Goal: Task Accomplishment & Management: Use online tool/utility

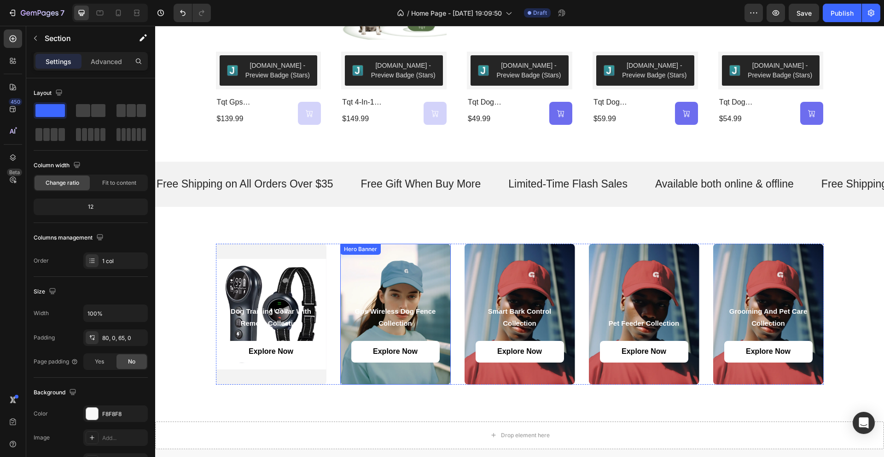
scroll to position [626, 0]
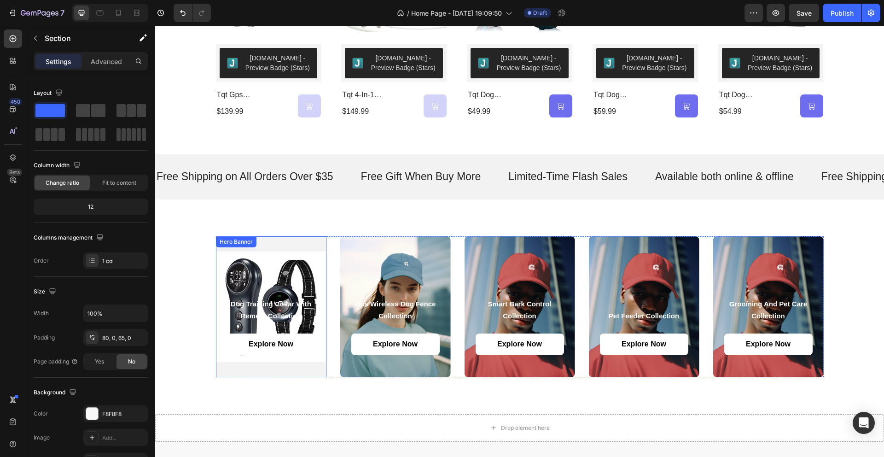
click at [294, 247] on div "Background Image" at bounding box center [271, 306] width 110 height 141
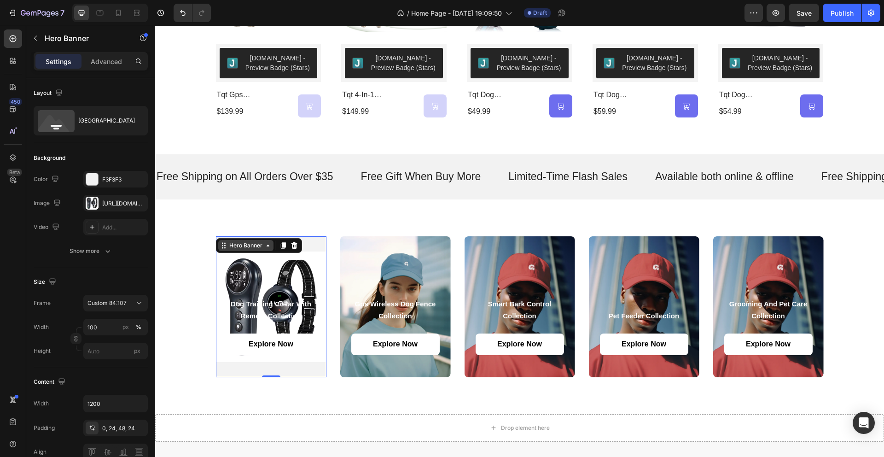
click at [267, 246] on icon at bounding box center [267, 245] width 7 height 7
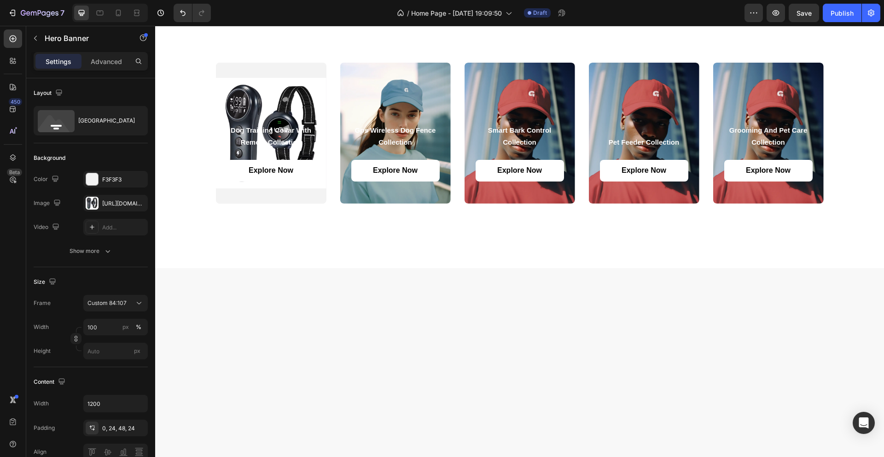
scroll to position [319, 0]
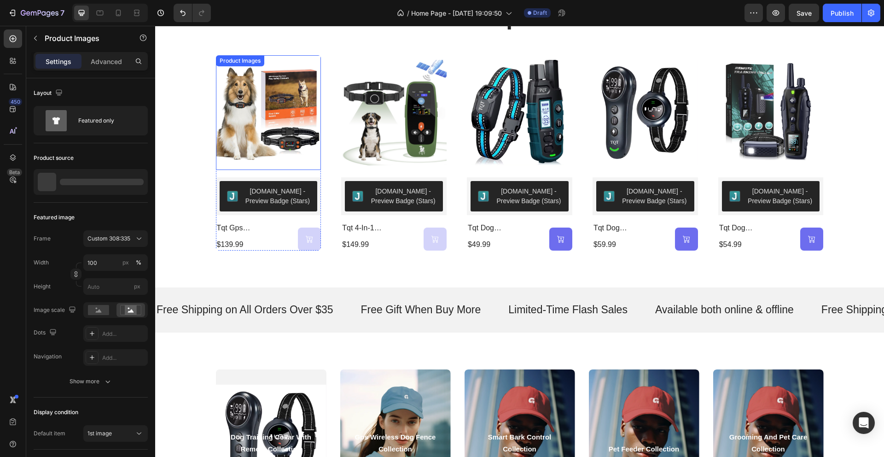
click at [275, 105] on img at bounding box center [268, 112] width 105 height 115
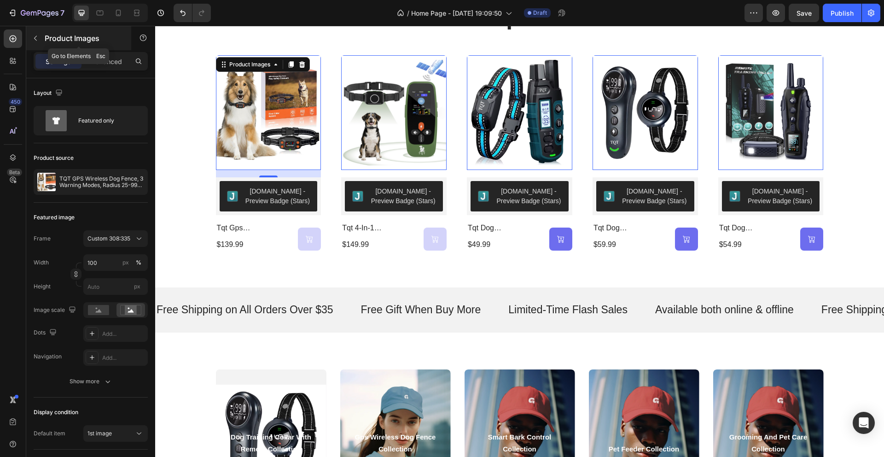
click at [33, 39] on icon "button" at bounding box center [35, 38] width 7 height 7
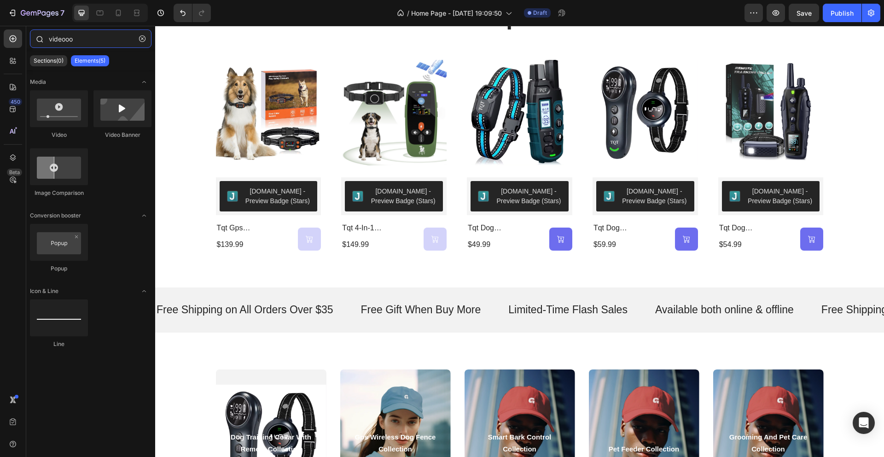
click at [101, 41] on input "videooo" at bounding box center [91, 38] width 122 height 18
click at [144, 39] on icon "button" at bounding box center [142, 38] width 6 height 6
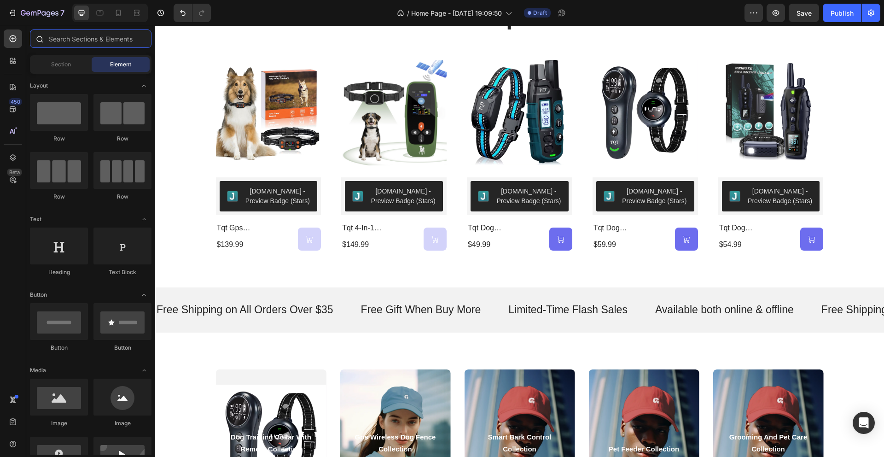
click at [127, 39] on input "text" at bounding box center [91, 38] width 122 height 18
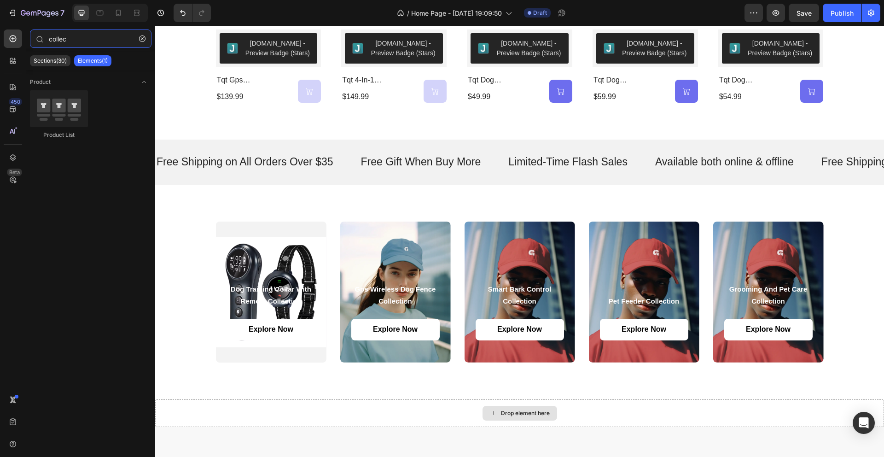
scroll to position [545, 0]
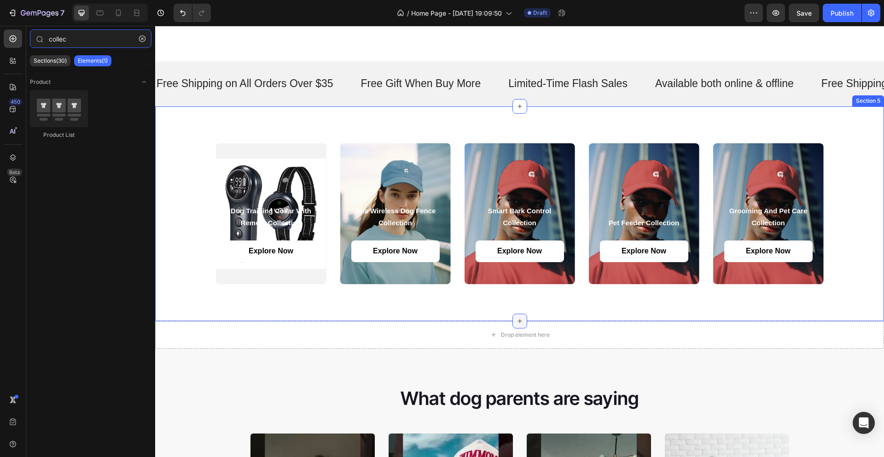
type input "collec"
click at [516, 319] on icon at bounding box center [519, 320] width 7 height 7
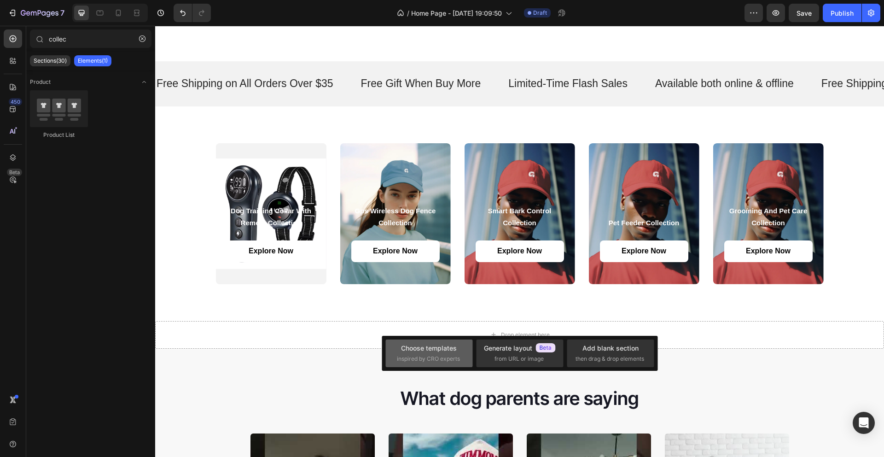
click at [448, 346] on div "Choose templates" at bounding box center [429, 348] width 56 height 10
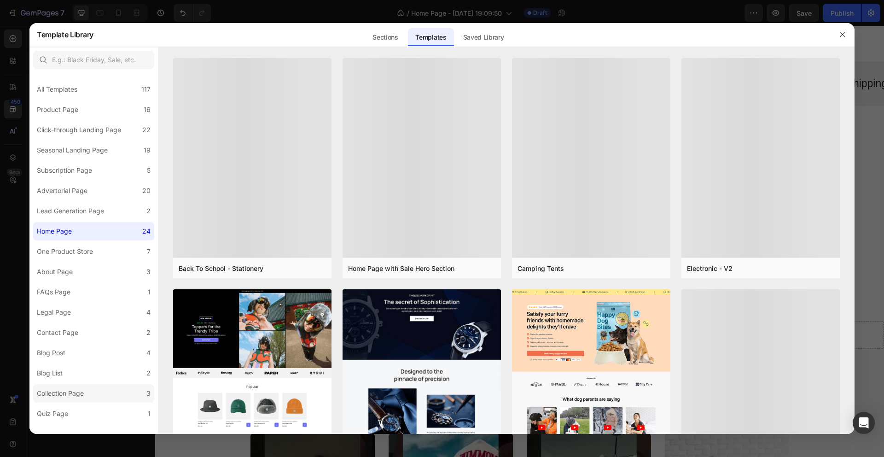
click at [82, 387] on label "Collection Page 3" at bounding box center [93, 393] width 121 height 18
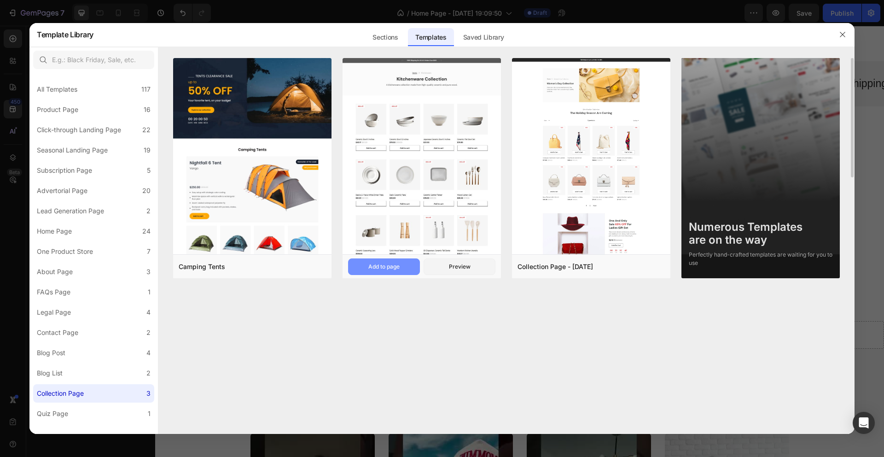
click at [378, 265] on div "Add to page" at bounding box center [383, 266] width 31 height 8
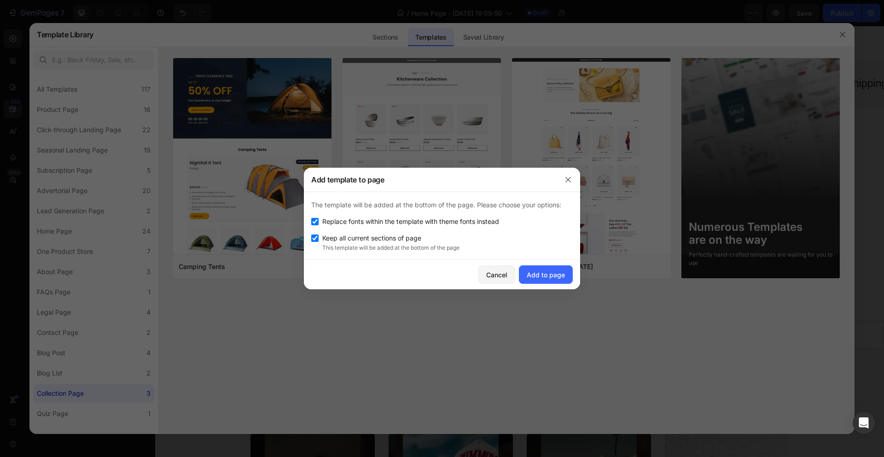
click at [312, 221] on input "checkbox" at bounding box center [314, 221] width 7 height 7
checkbox input "false"
click at [542, 276] on div "Add to page" at bounding box center [546, 275] width 38 height 10
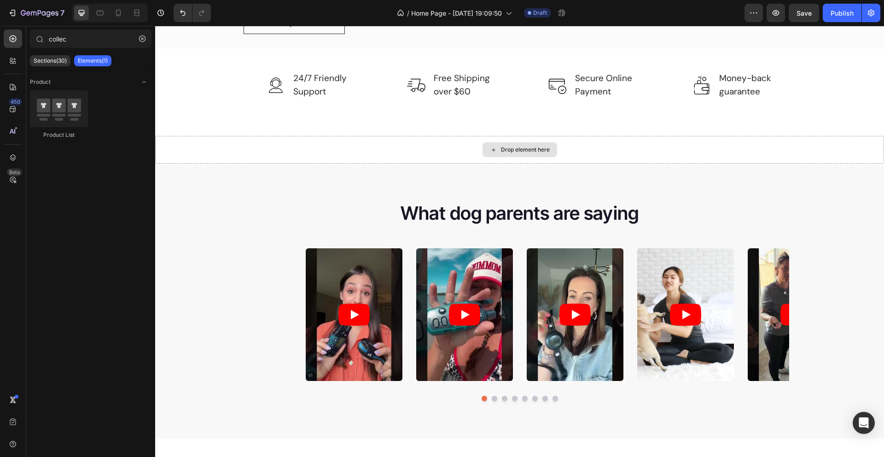
scroll to position [1478, 0]
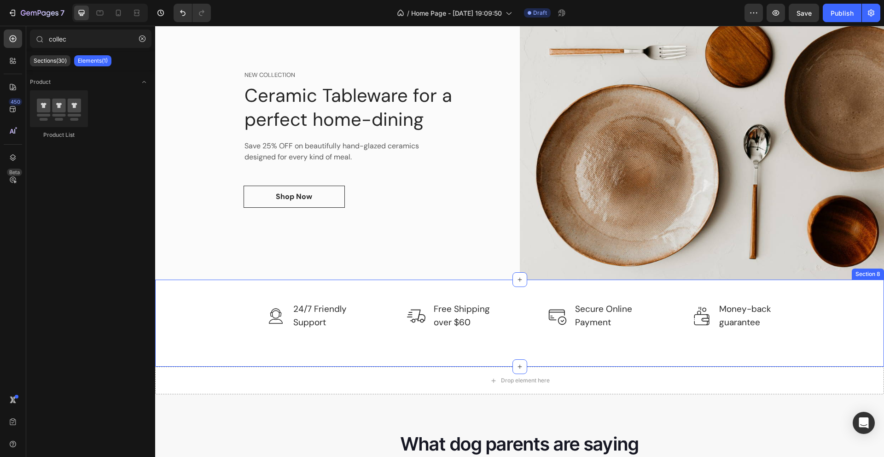
click at [834, 316] on div "Image 24/7 Friendly Support Text block Row Image Free Shipping over $60 Text bl…" at bounding box center [519, 316] width 715 height 28
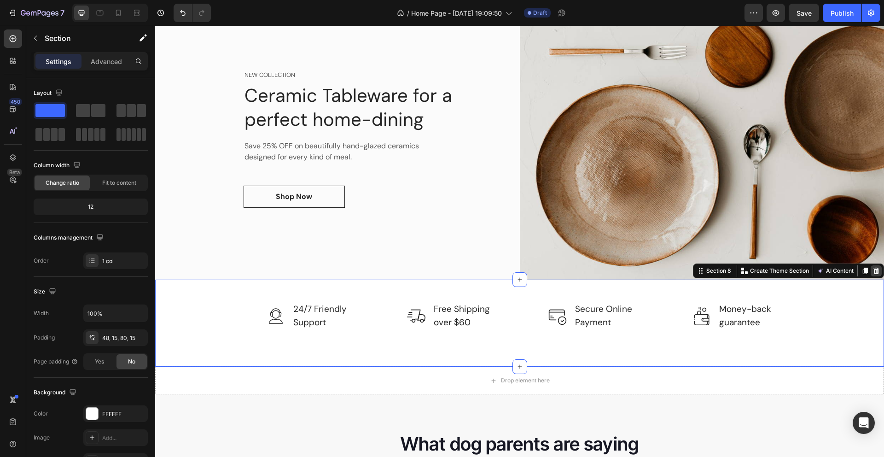
click at [873, 271] on icon at bounding box center [876, 270] width 6 height 6
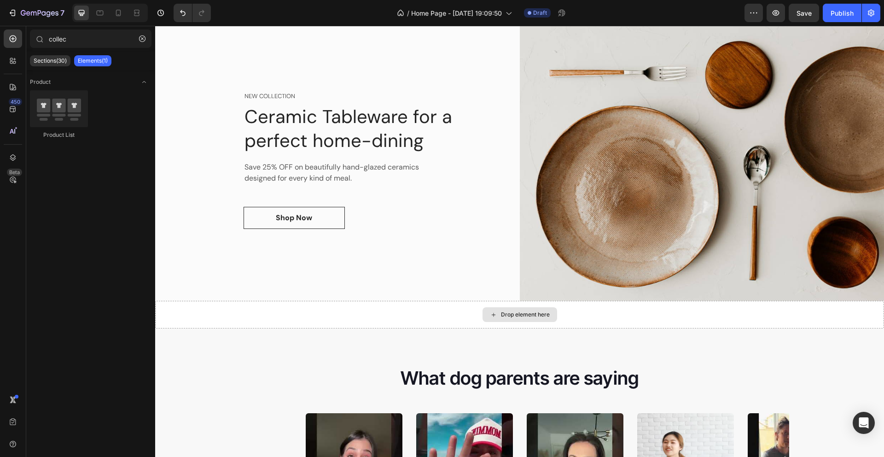
scroll to position [1336, 0]
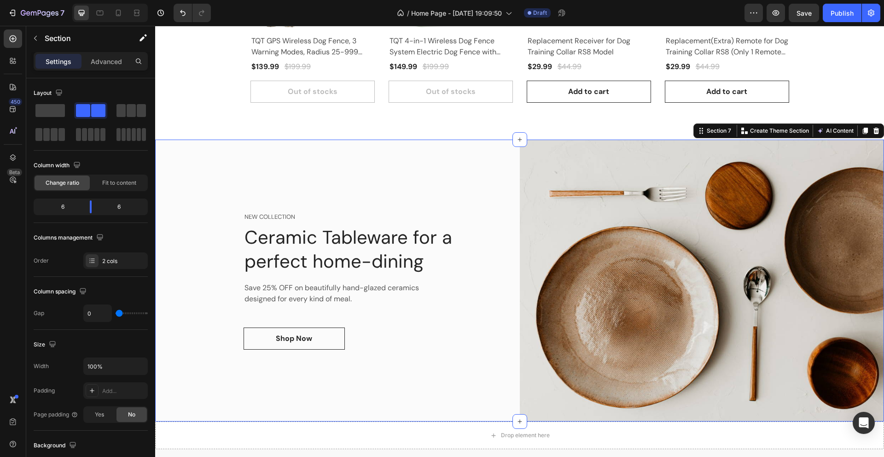
click at [501, 161] on div "NEW COLLECTION Text block Ceramic Tableware for a perfect home-dining Heading S…" at bounding box center [337, 280] width 365 height 282
click at [871, 134] on div at bounding box center [876, 130] width 11 height 11
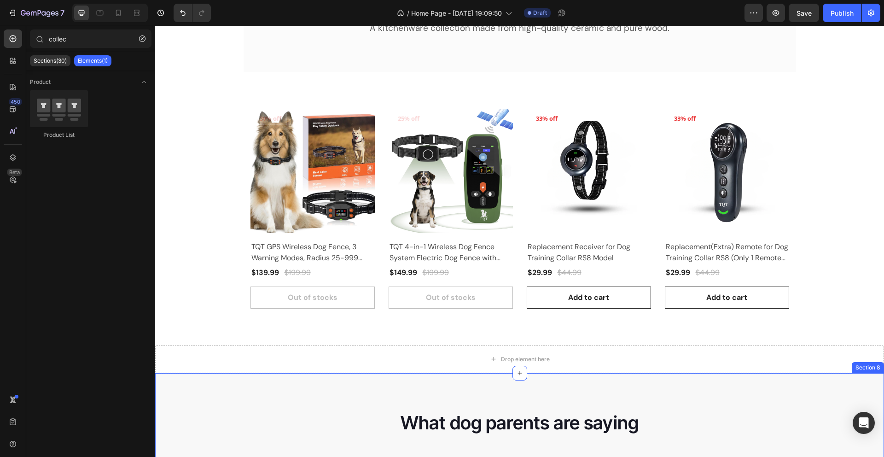
scroll to position [1055, 0]
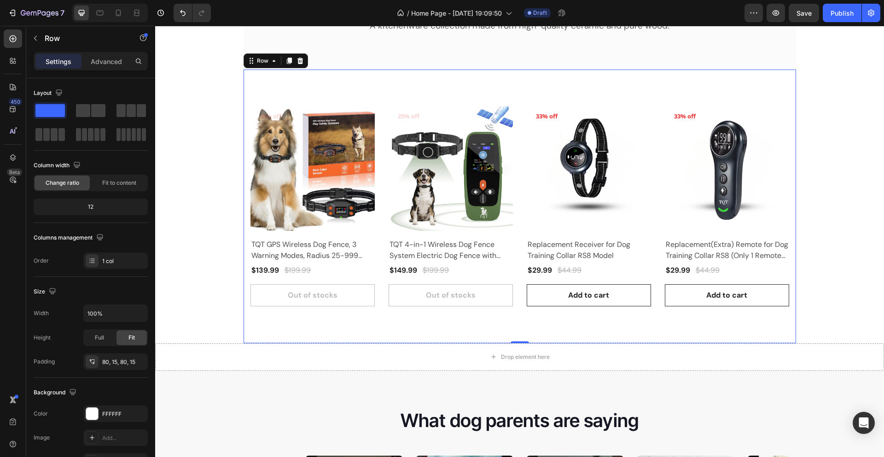
click at [776, 96] on div "Product Images & Gallery 30% off Product Badge Row TQT GPS Wireless Dog Fence, …" at bounding box center [520, 206] width 552 height 273
click at [295, 60] on div at bounding box center [300, 60] width 11 height 11
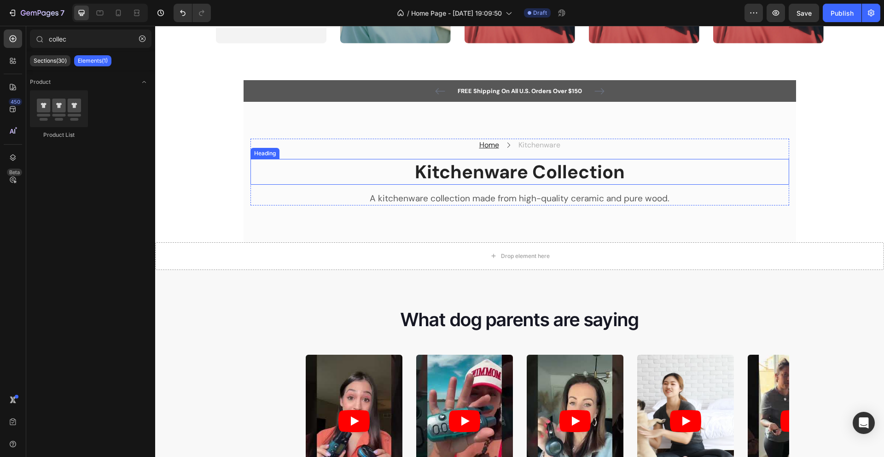
scroll to position [958, 0]
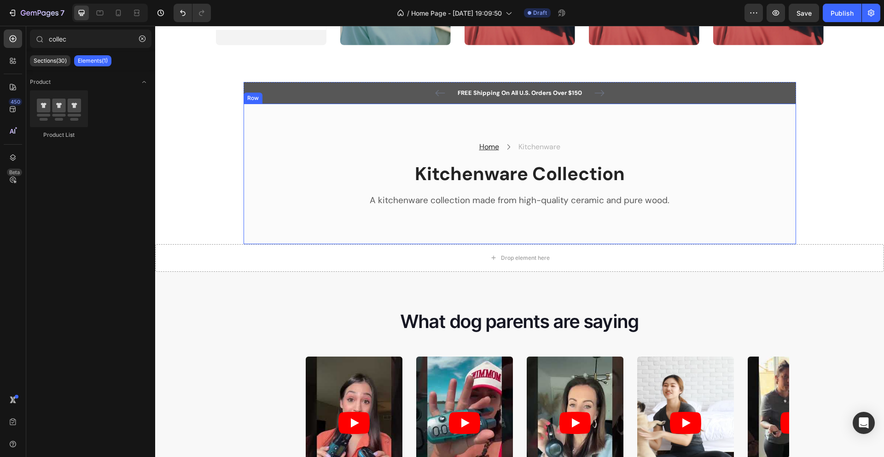
click at [755, 122] on div "Home Text block Icon Kitchenware Text block Row Kitchenware Collection Heading …" at bounding box center [520, 174] width 552 height 140
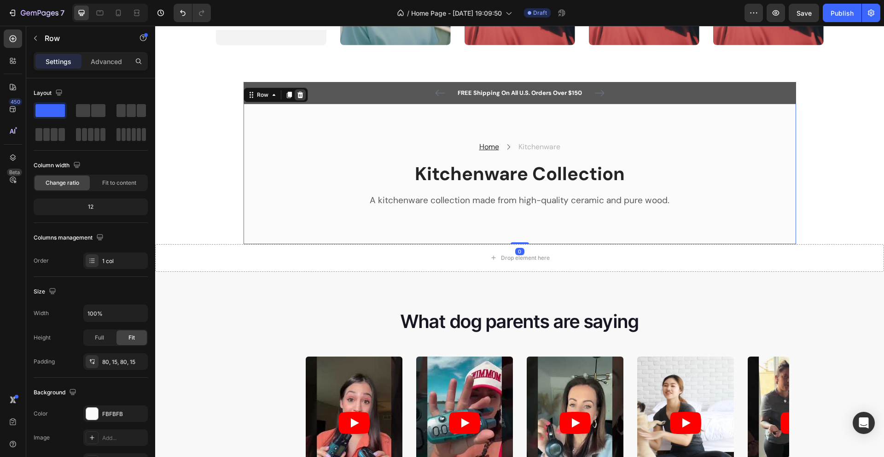
click at [296, 95] on icon at bounding box center [299, 94] width 7 height 7
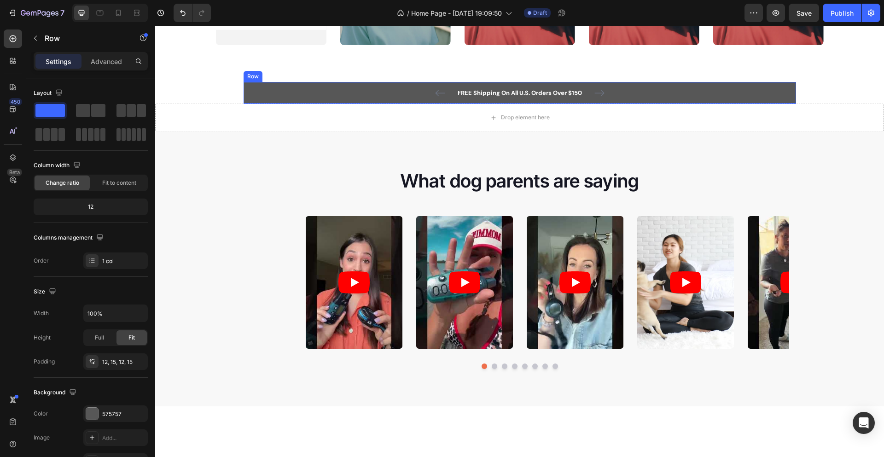
click at [772, 89] on div "FREE Shipping On All U.S. Orders Over $150 Text block 5000+ Text block Icon Ico…" at bounding box center [519, 92] width 539 height 11
click at [299, 75] on icon at bounding box center [299, 73] width 7 height 7
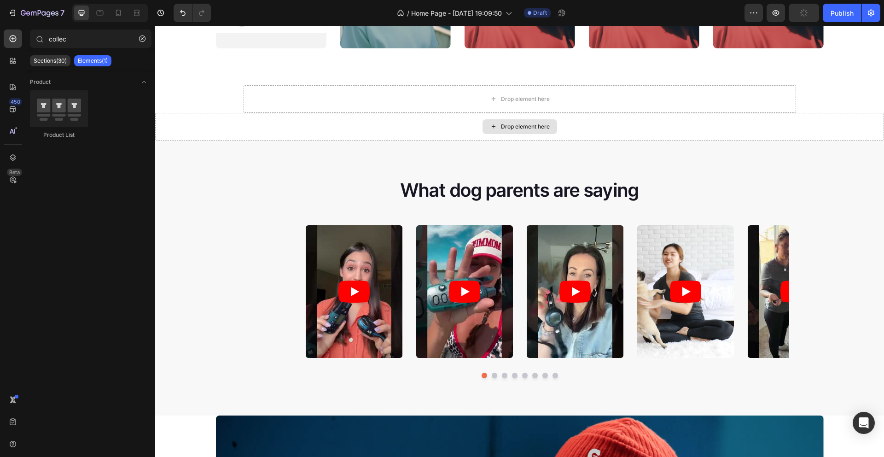
scroll to position [942, 0]
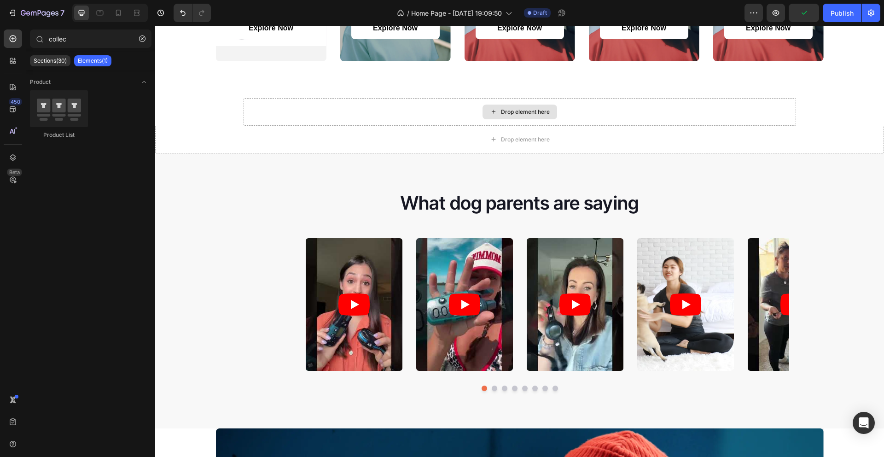
click at [613, 110] on div "Drop element here" at bounding box center [520, 112] width 552 height 28
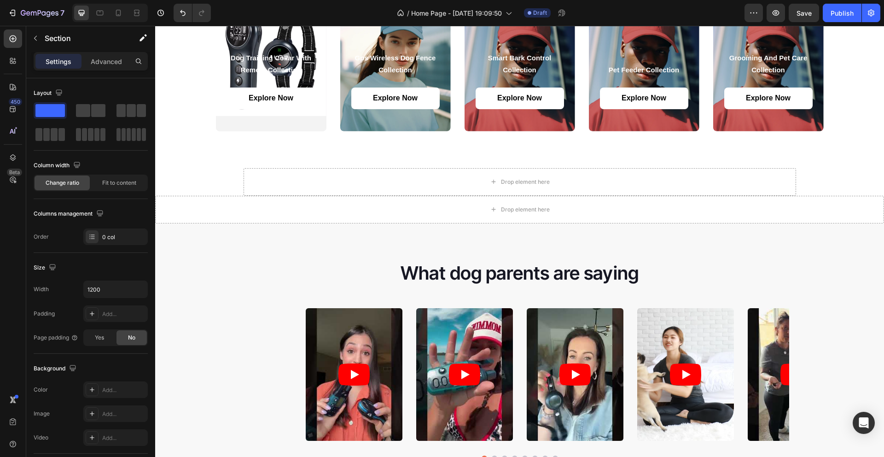
scroll to position [802, 0]
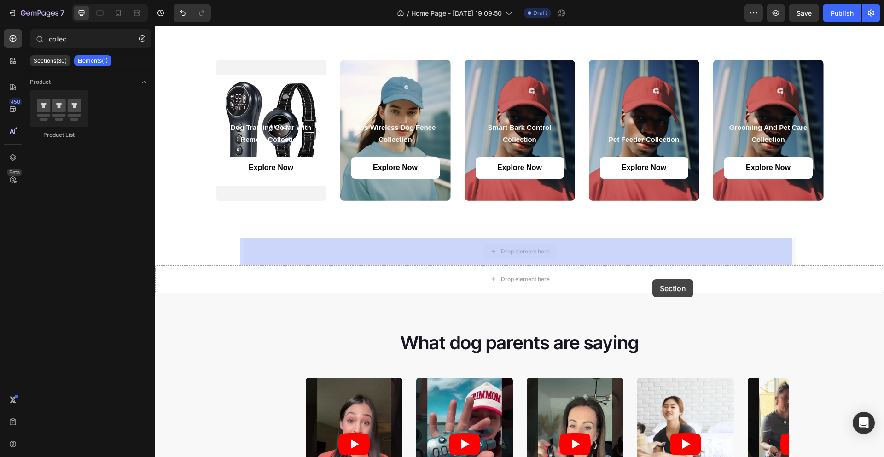
drag, startPoint x: 505, startPoint y: 250, endPoint x: 656, endPoint y: 275, distance: 152.7
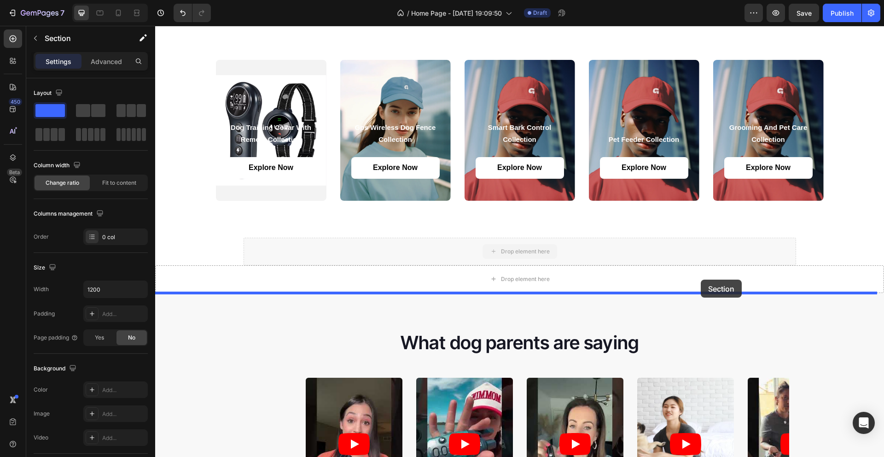
drag, startPoint x: 625, startPoint y: 240, endPoint x: 701, endPoint y: 279, distance: 85.0
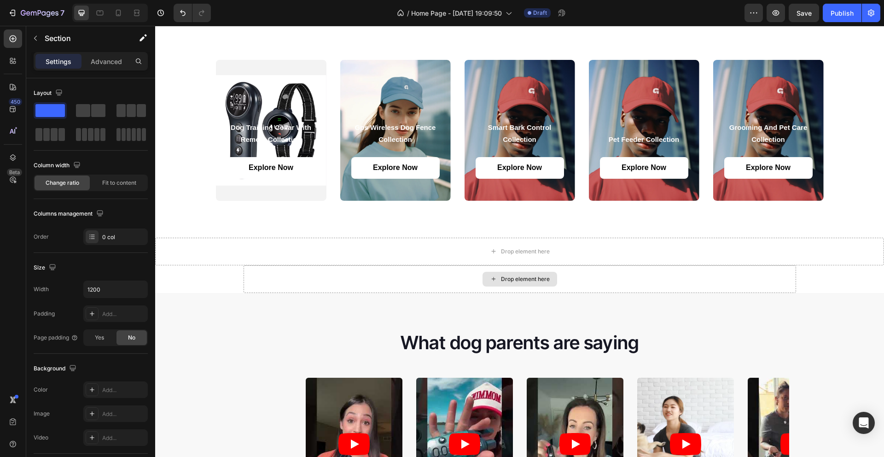
click at [758, 286] on div "Drop element here" at bounding box center [520, 279] width 552 height 28
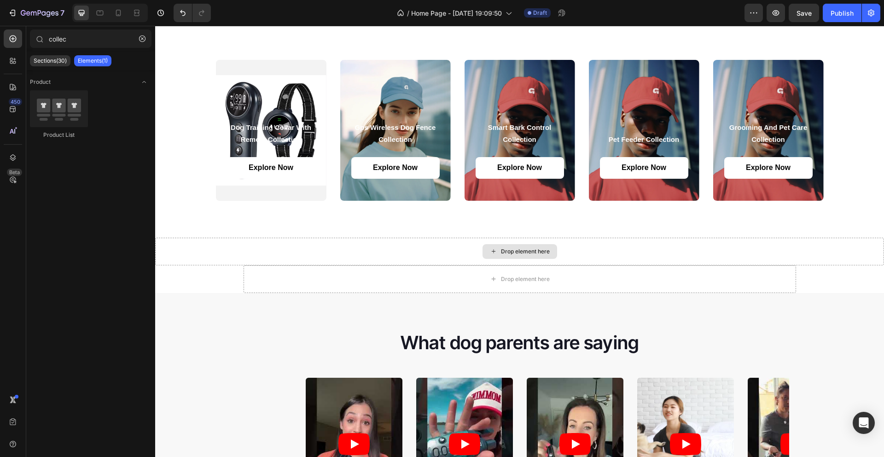
click at [865, 248] on div "Drop element here" at bounding box center [519, 252] width 729 height 28
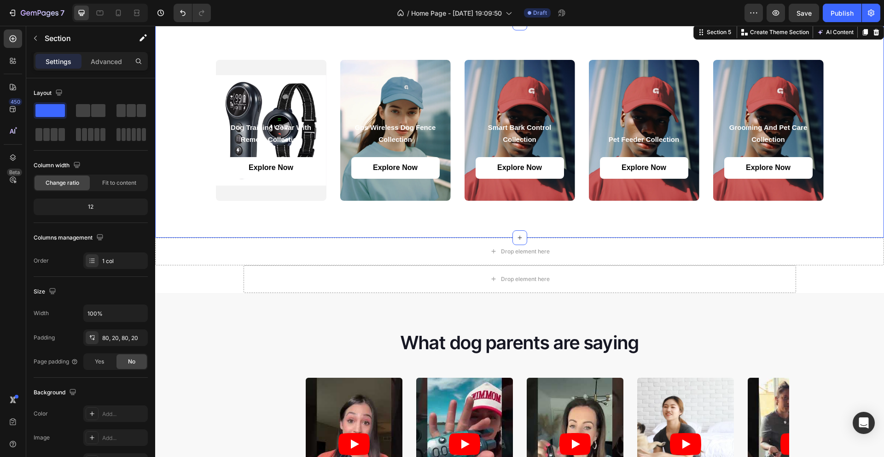
click at [389, 224] on div "dog training collar with remote collection Heading Explore Now Button Hero Bann…" at bounding box center [519, 130] width 729 height 215
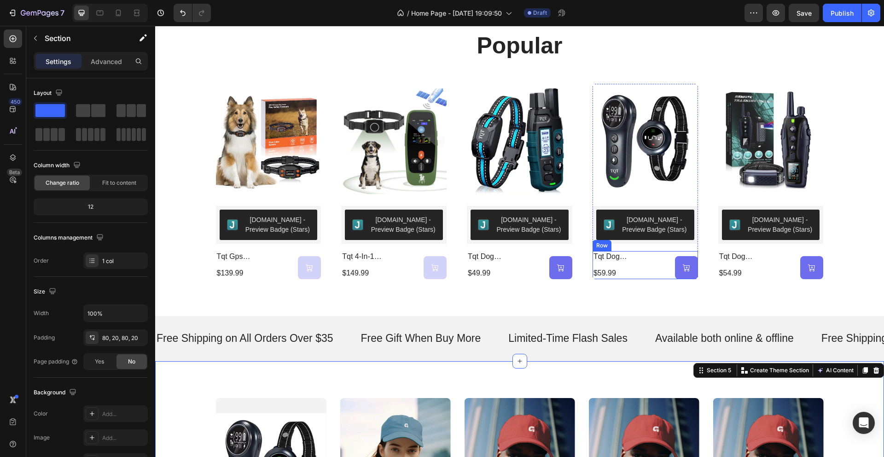
scroll to position [453, 0]
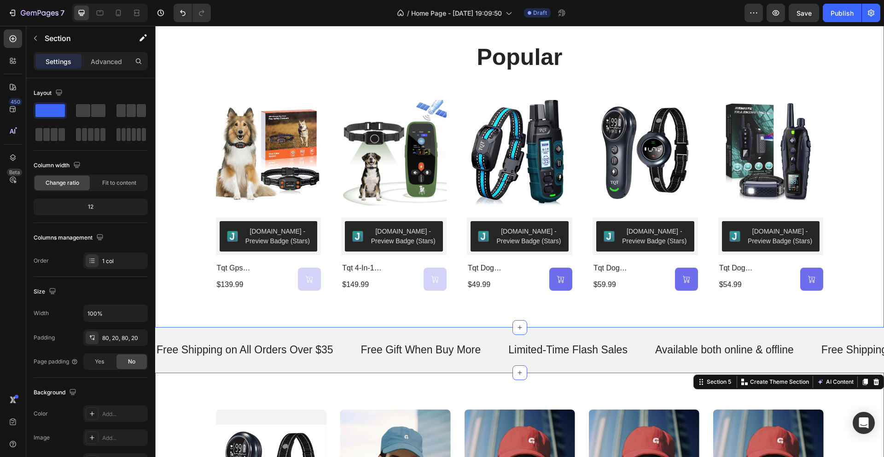
click at [696, 90] on div "popular Heading Product Images [DOMAIN_NAME] - Preview Badge (Stars) [DOMAIN_NA…" at bounding box center [519, 165] width 710 height 249
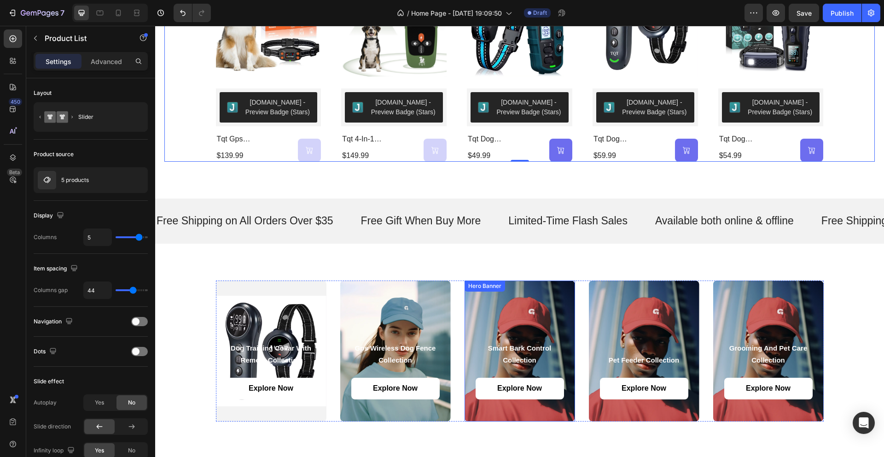
scroll to position [586, 0]
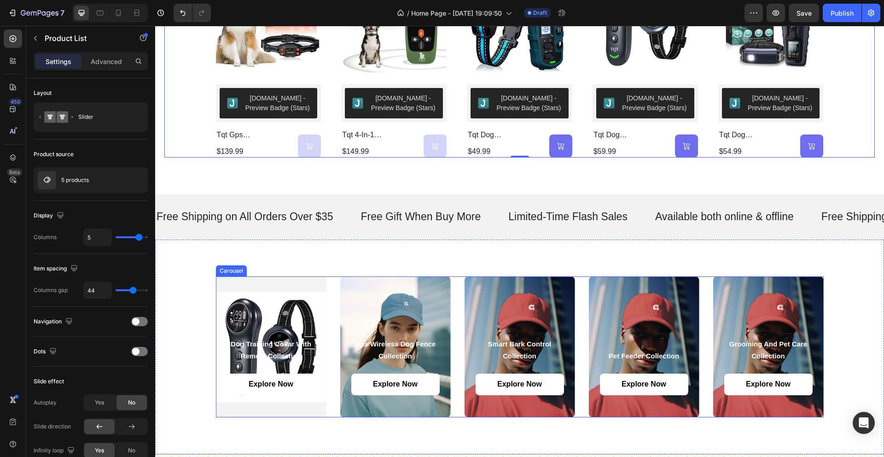
click at [580, 303] on div "dog training collar with remote collection Heading Explore Now Button Hero Bann…" at bounding box center [520, 346] width 608 height 141
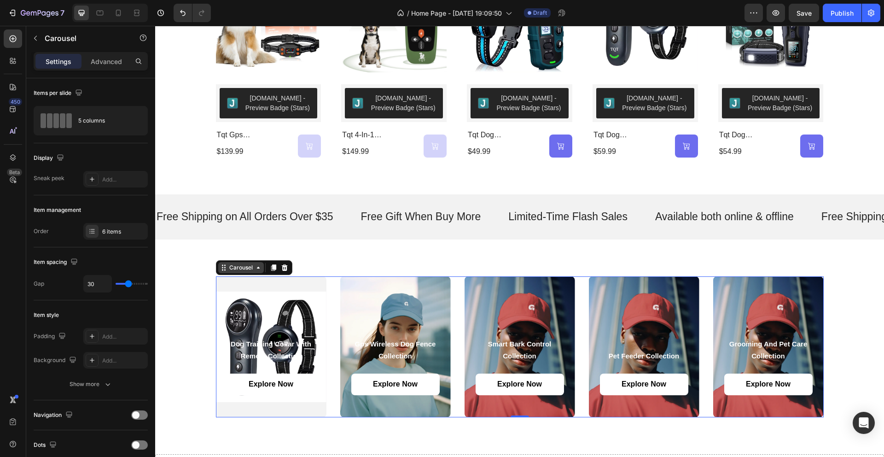
click at [240, 269] on div "Carousel" at bounding box center [240, 267] width 27 height 8
click at [251, 272] on div "Carousel" at bounding box center [241, 267] width 46 height 11
click at [242, 271] on div "Carousel" at bounding box center [240, 267] width 27 height 8
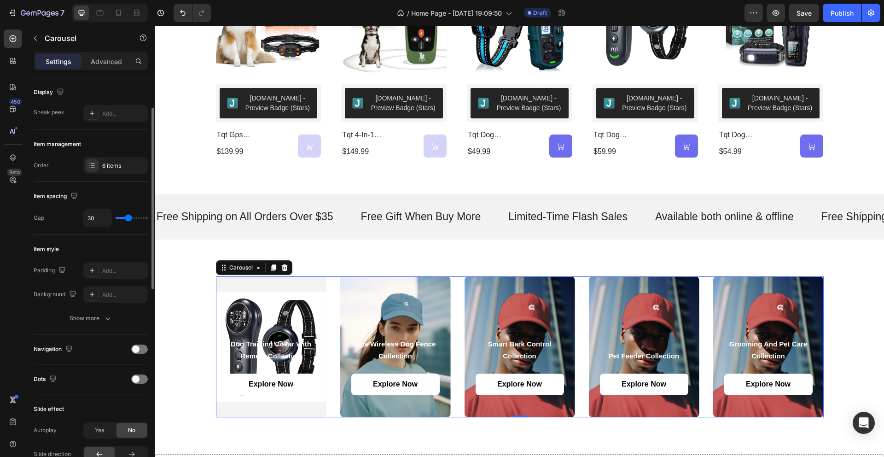
scroll to position [0, 0]
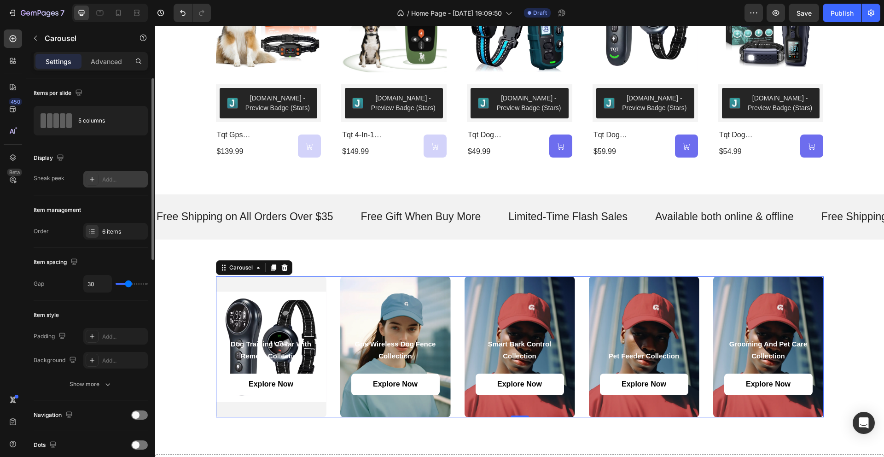
click at [92, 179] on icon at bounding box center [92, 179] width 5 height 5
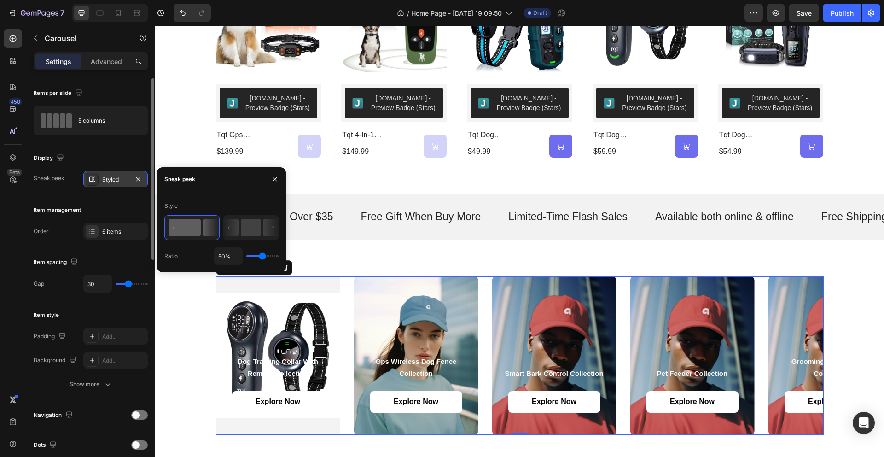
type input "100%"
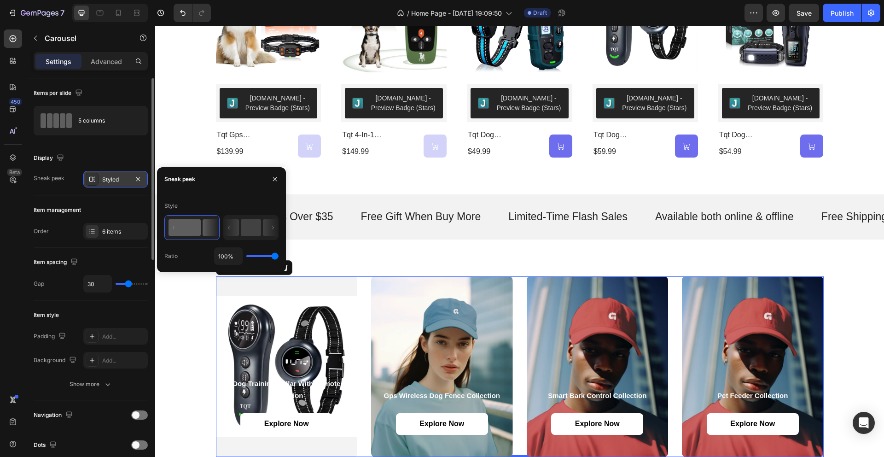
drag, startPoint x: 265, startPoint y: 257, endPoint x: 297, endPoint y: 259, distance: 32.7
type input "100"
click at [279, 257] on input "range" at bounding box center [262, 256] width 32 height 2
click at [343, 257] on div "dog training collar with remote collection Heading Explore Now Button Hero Bann…" at bounding box center [519, 366] width 729 height 254
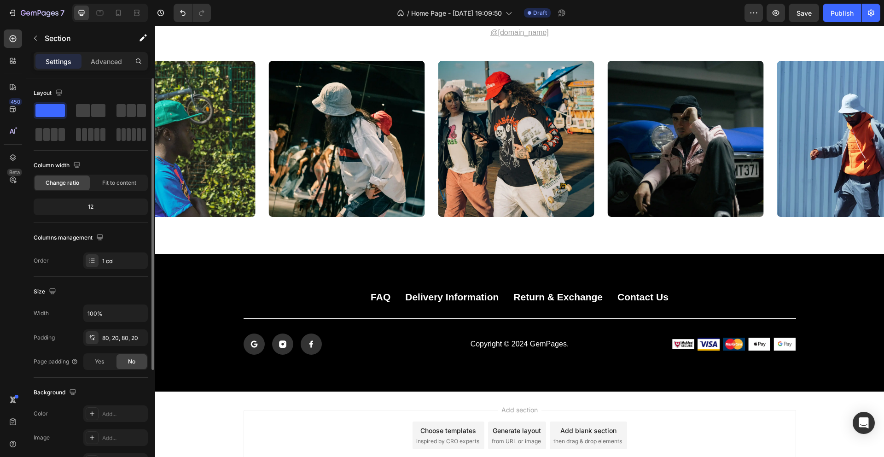
scroll to position [3242, 0]
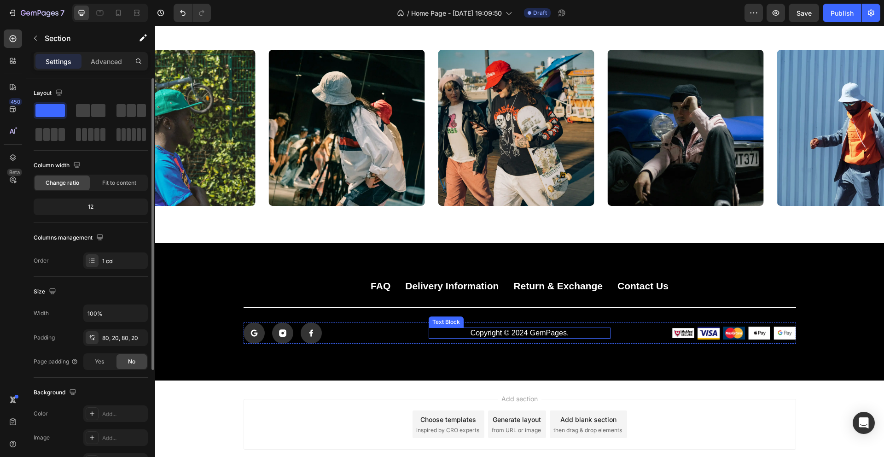
click at [584, 332] on p "Copyright © 2024 GemPages." at bounding box center [520, 333] width 180 height 10
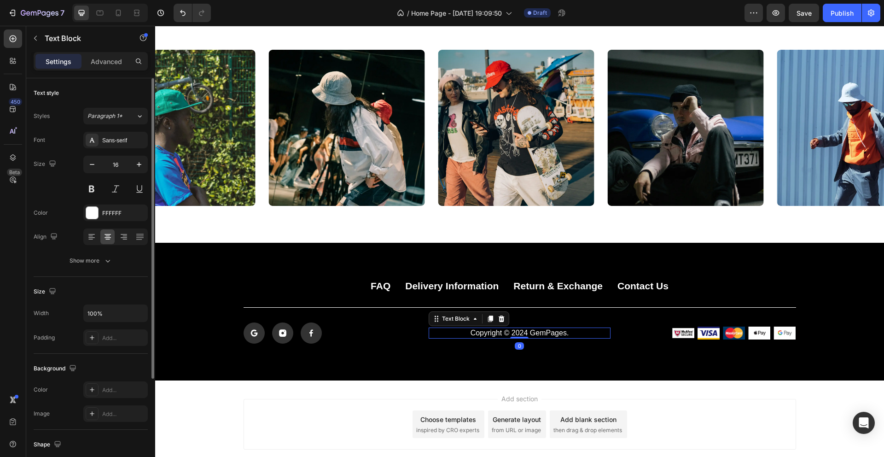
click at [584, 332] on p "Copyright © 2024 GemPages." at bounding box center [520, 333] width 180 height 10
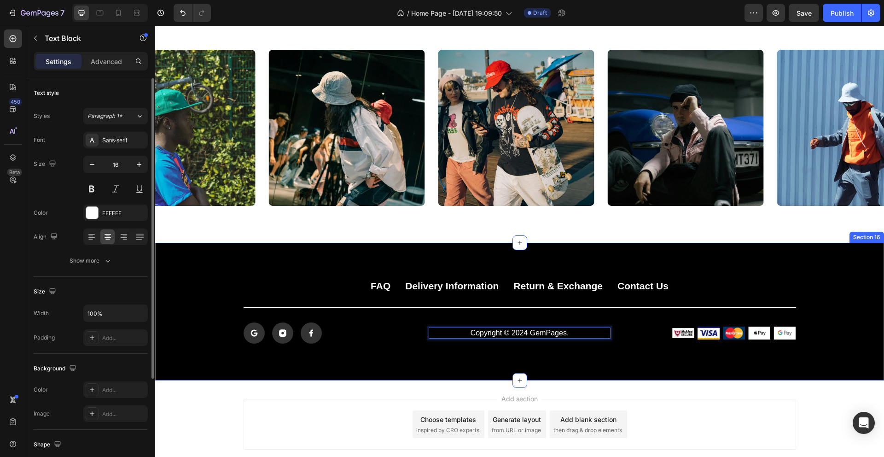
scroll to position [3298, 0]
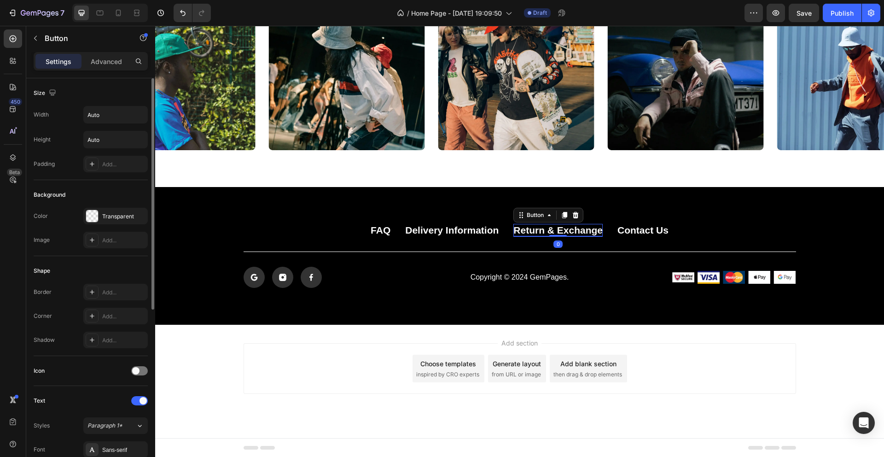
click at [562, 232] on p "Return & Exchange" at bounding box center [557, 230] width 89 height 12
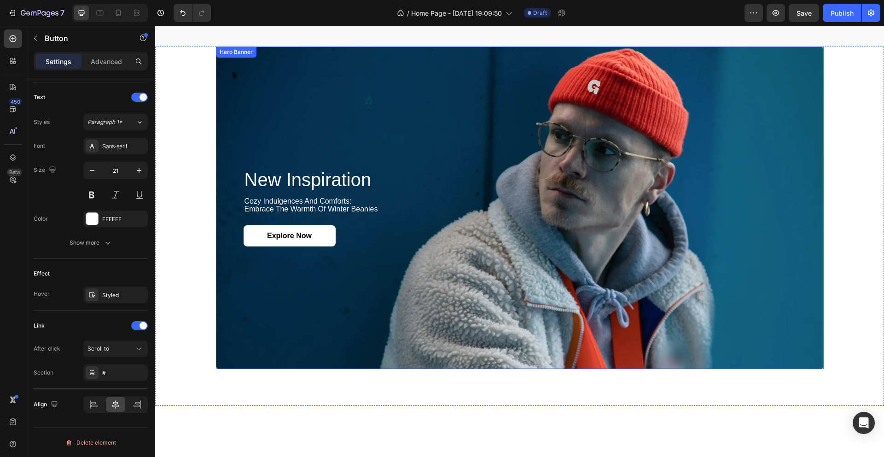
scroll to position [1290, 0]
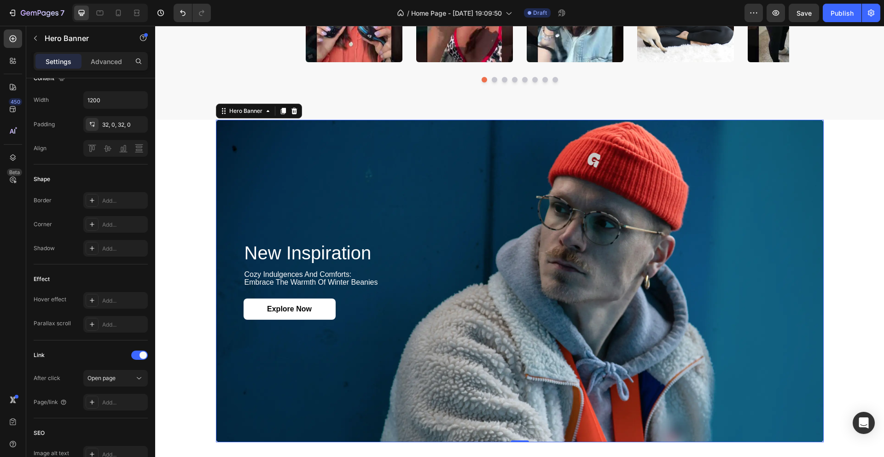
click at [400, 193] on div "Background Image" at bounding box center [520, 281] width 608 height 322
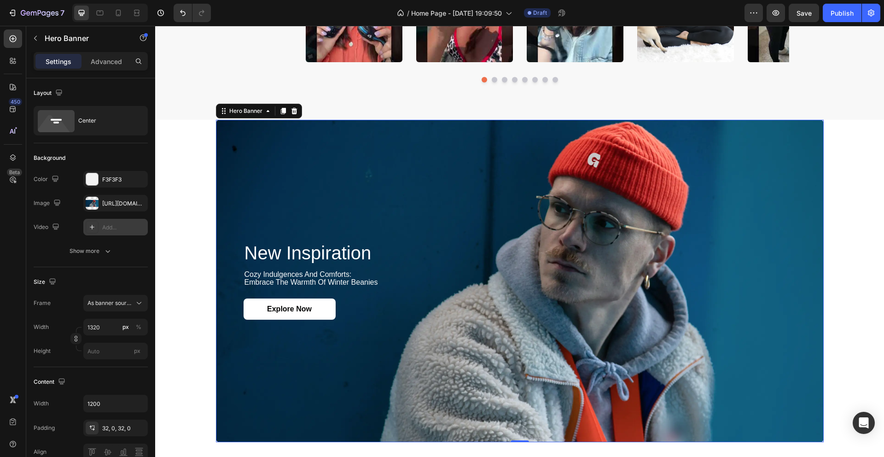
click at [123, 227] on div "Add..." at bounding box center [123, 227] width 43 height 8
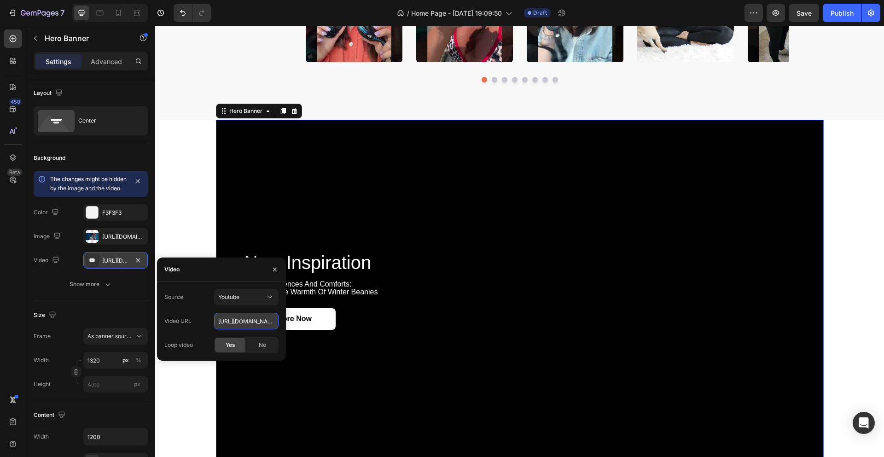
click at [249, 321] on input "[URL][DOMAIN_NAME]" at bounding box center [246, 321] width 64 height 17
paste input "[DOMAIN_NAME][URL]"
type input "[URL][DOMAIN_NAME]"
click at [231, 346] on span "Yes" at bounding box center [230, 345] width 9 height 8
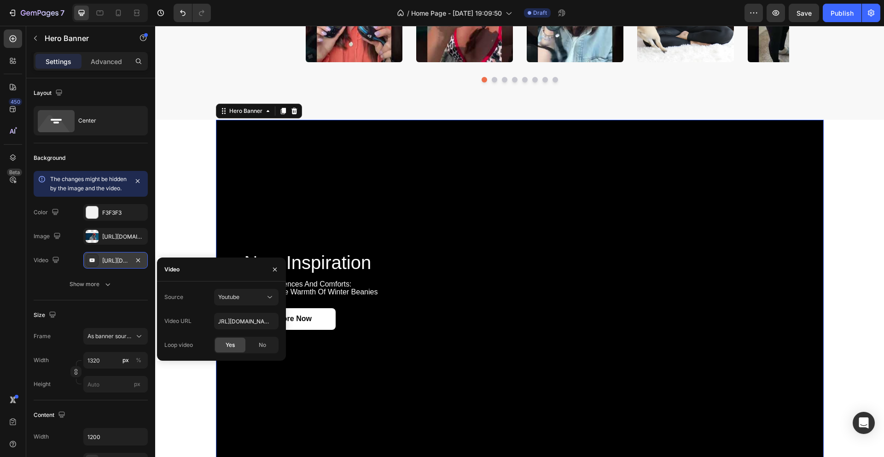
scroll to position [0, 0]
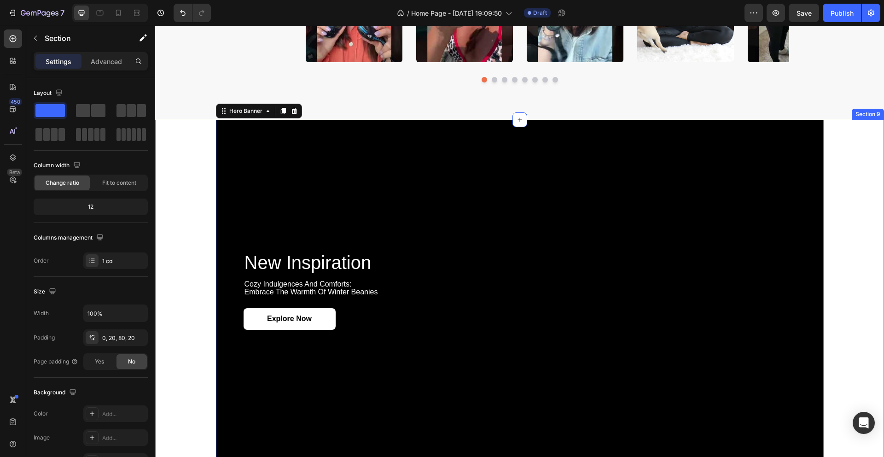
click at [190, 238] on div "new inspiration Heading cozy indulgences and comforts: embrace the warmth of wi…" at bounding box center [519, 291] width 710 height 342
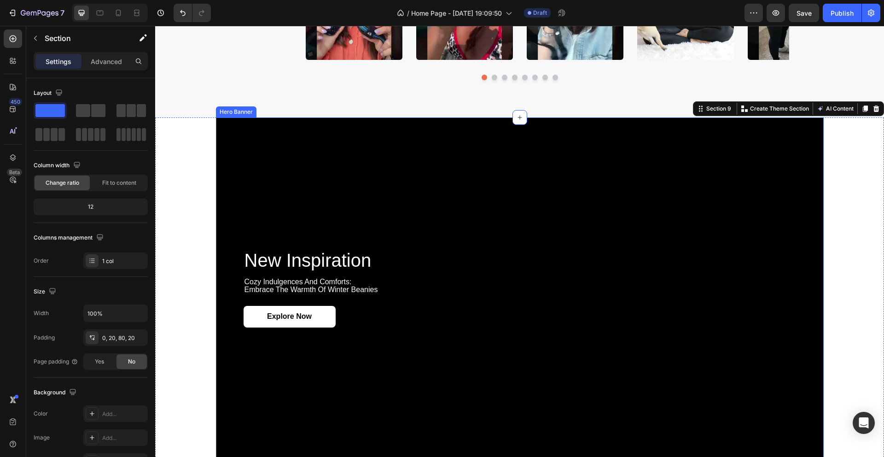
scroll to position [1319, 0]
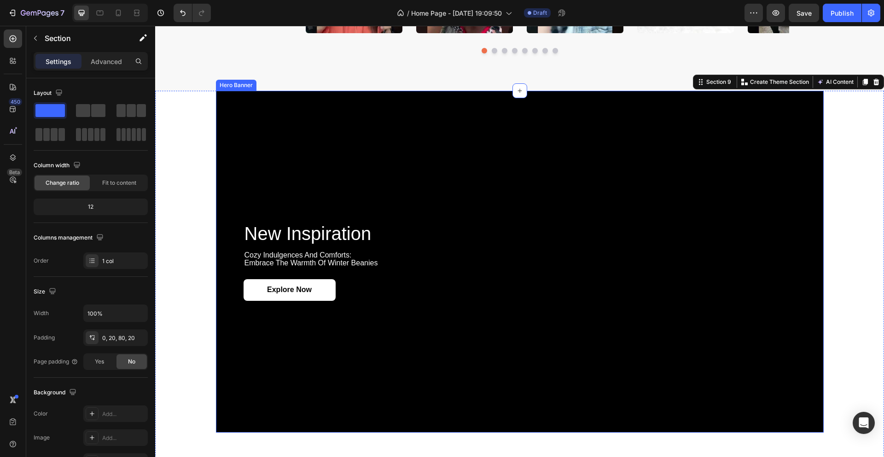
click at [302, 156] on div "Background Image" at bounding box center [520, 262] width 608 height 342
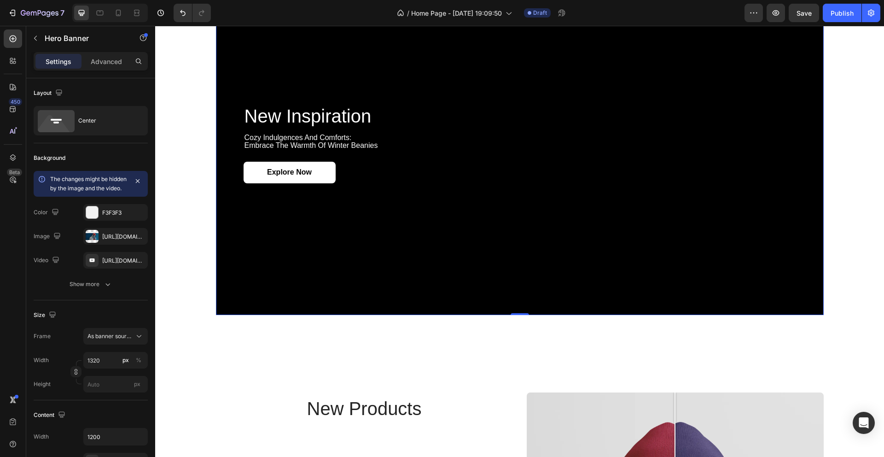
scroll to position [1445, 0]
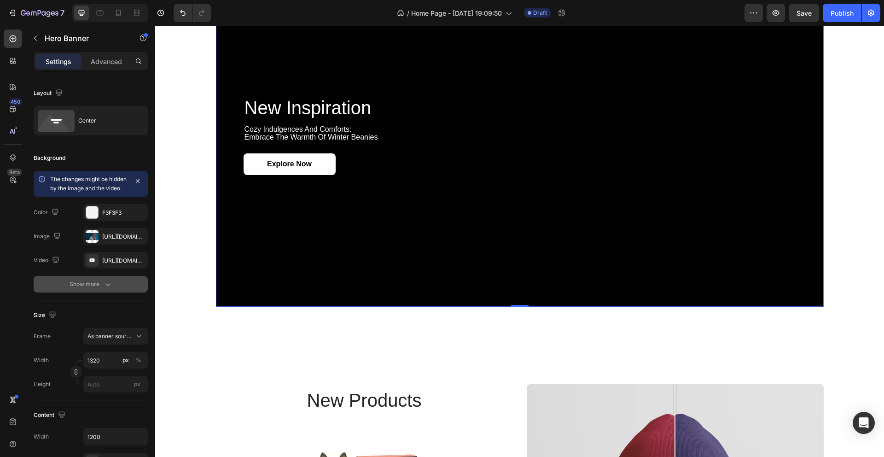
click at [95, 289] on div "Show more" at bounding box center [91, 283] width 43 height 9
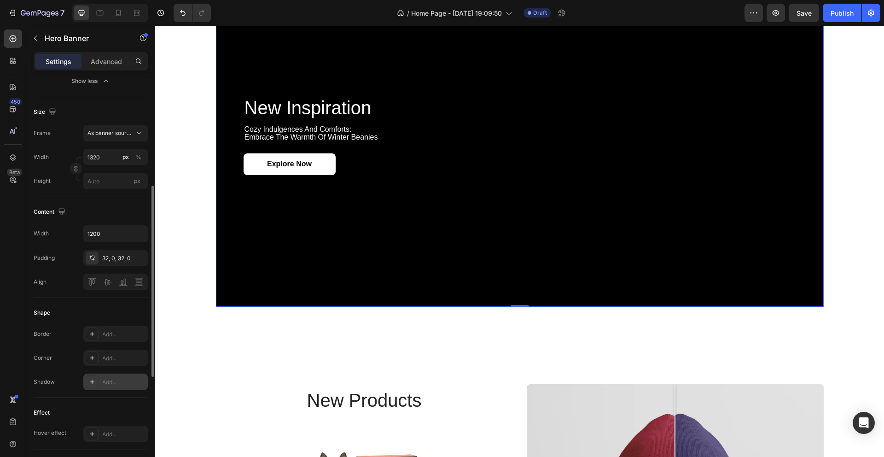
scroll to position [58, 0]
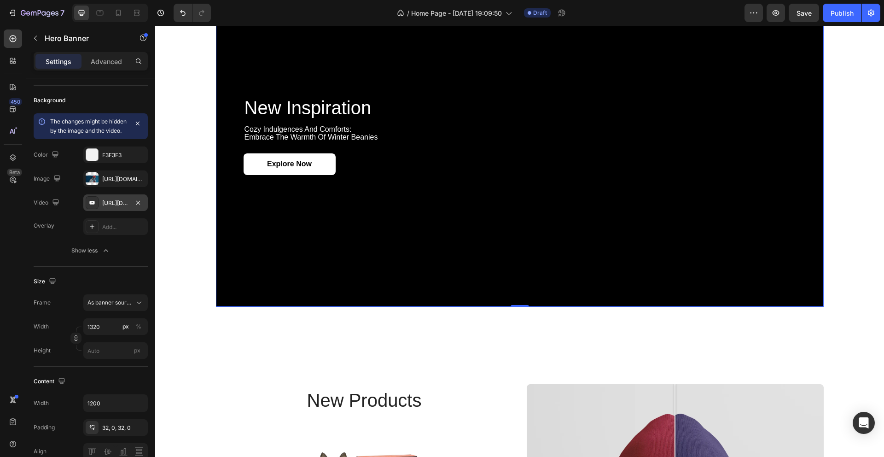
click at [93, 204] on icon at bounding box center [91, 203] width 5 height 4
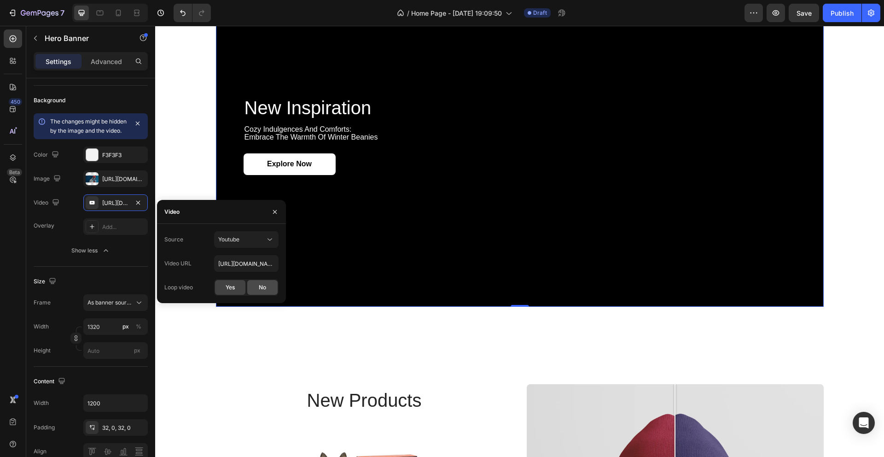
click at [257, 291] on div "No" at bounding box center [262, 287] width 30 height 15
click at [239, 291] on div "Yes" at bounding box center [230, 287] width 30 height 15
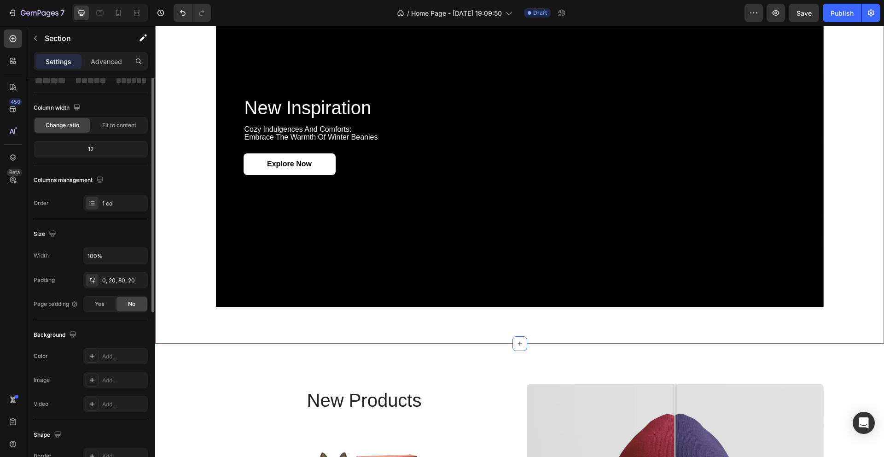
click at [197, 145] on div "new inspiration Heading cozy indulgences and comforts: embrace the warmth of wi…" at bounding box center [519, 136] width 710 height 342
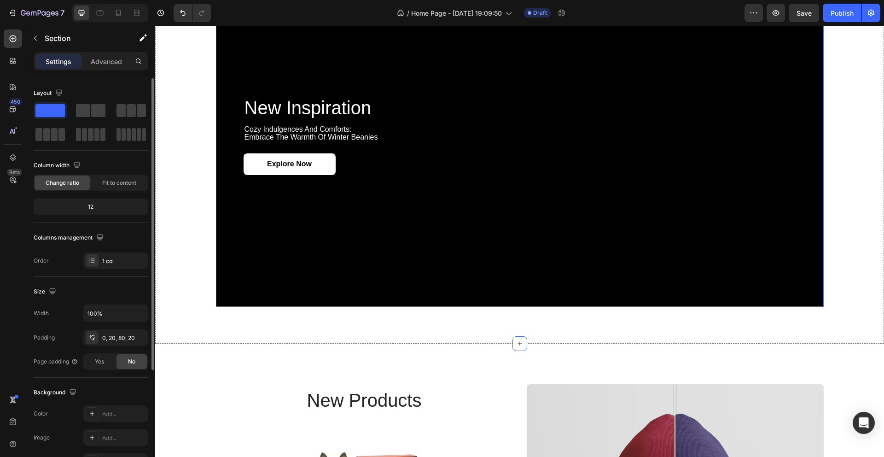
click at [279, 248] on div "Background Image" at bounding box center [520, 136] width 608 height 342
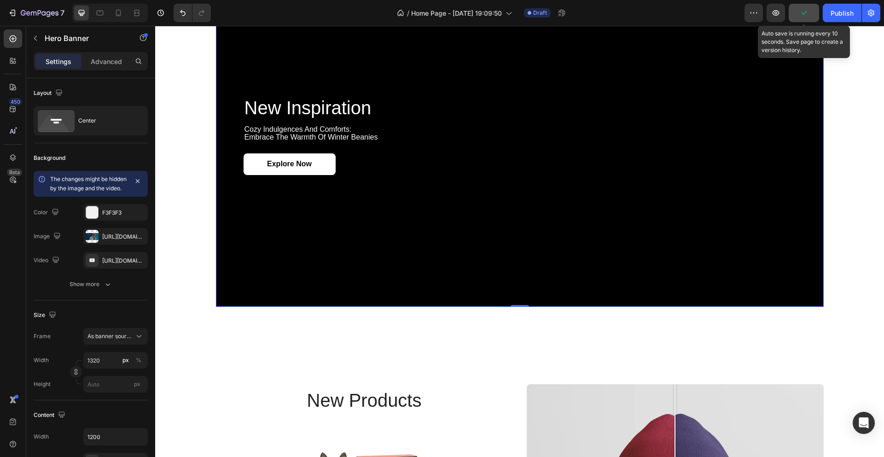
click at [802, 10] on icon "button" at bounding box center [803, 12] width 9 height 9
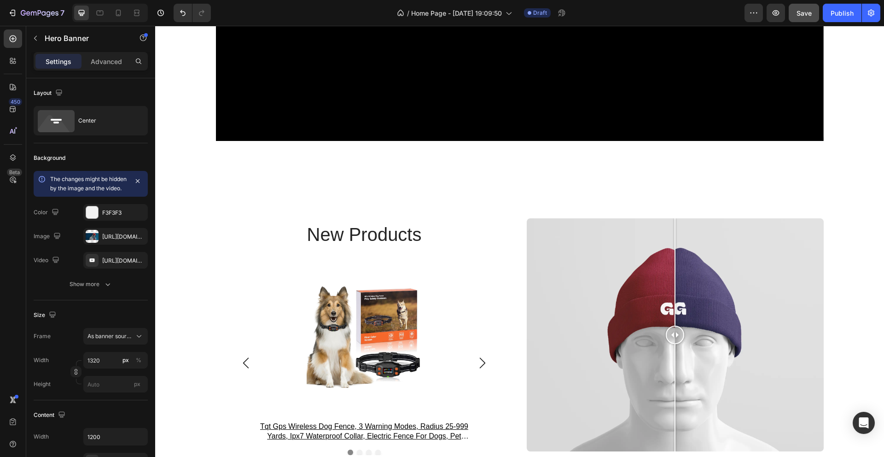
scroll to position [1699, 0]
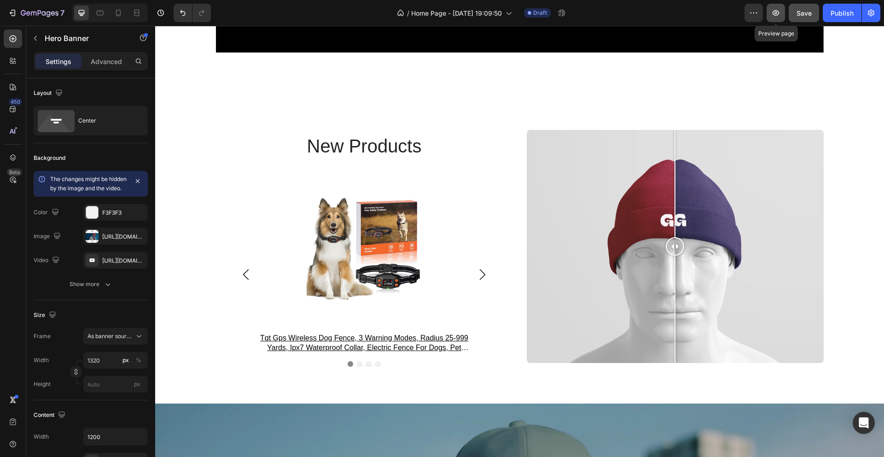
click at [779, 16] on icon "button" at bounding box center [775, 12] width 9 height 9
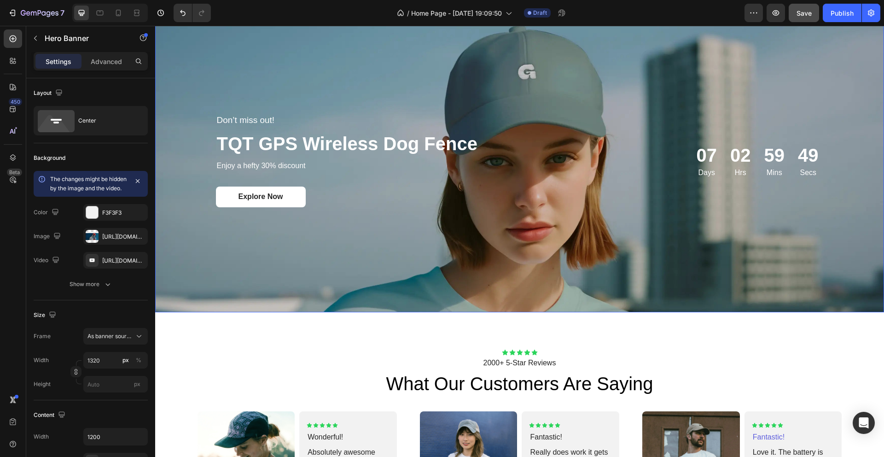
scroll to position [1947, 0]
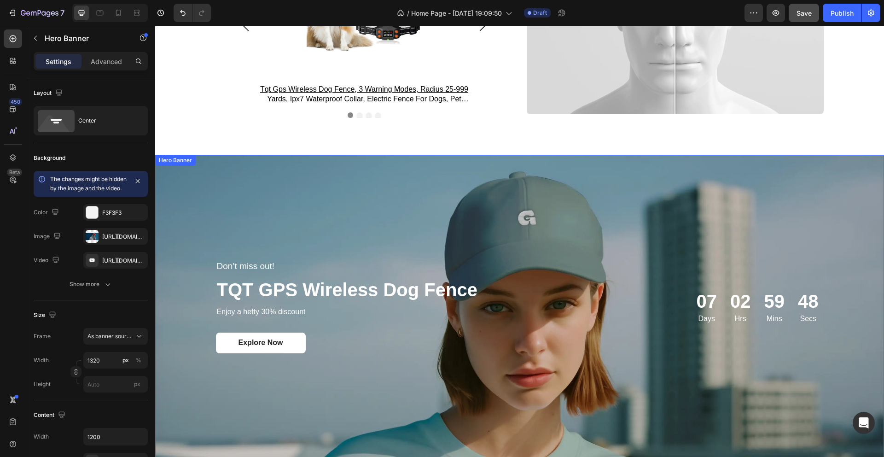
click at [330, 205] on div "Background Image" at bounding box center [519, 307] width 729 height 304
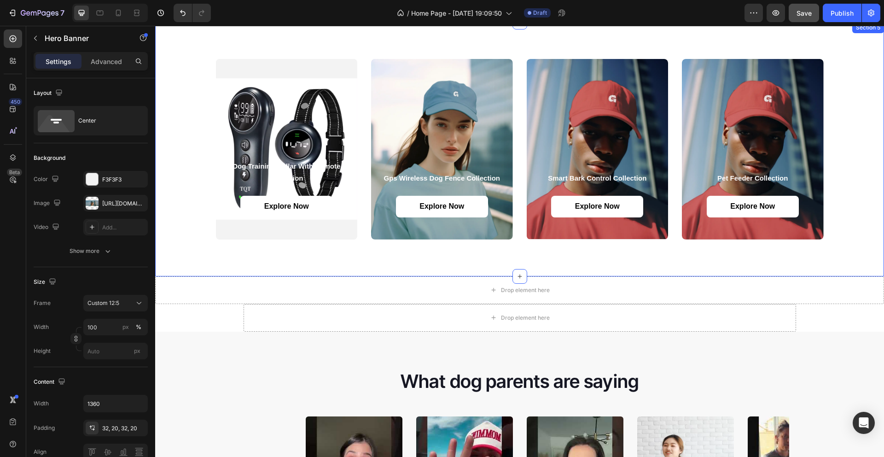
scroll to position [996, 0]
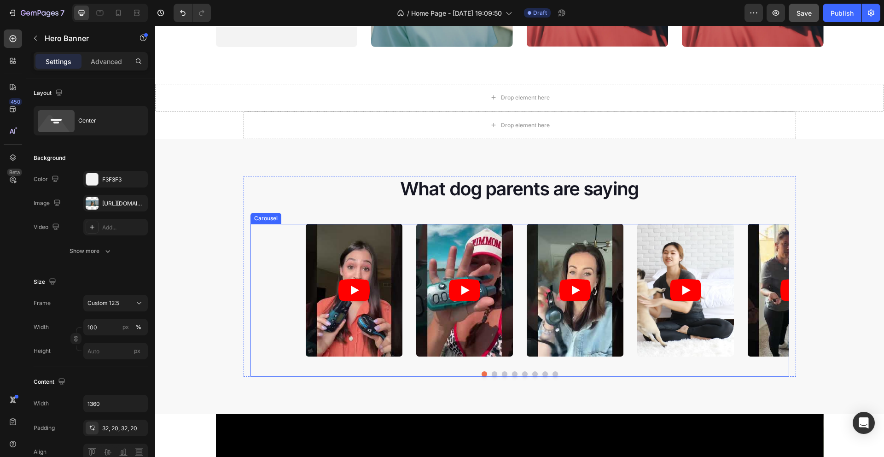
click at [404, 245] on div "Video Video Video Video Video Video Video Video Video Video Video" at bounding box center [519, 290] width 539 height 133
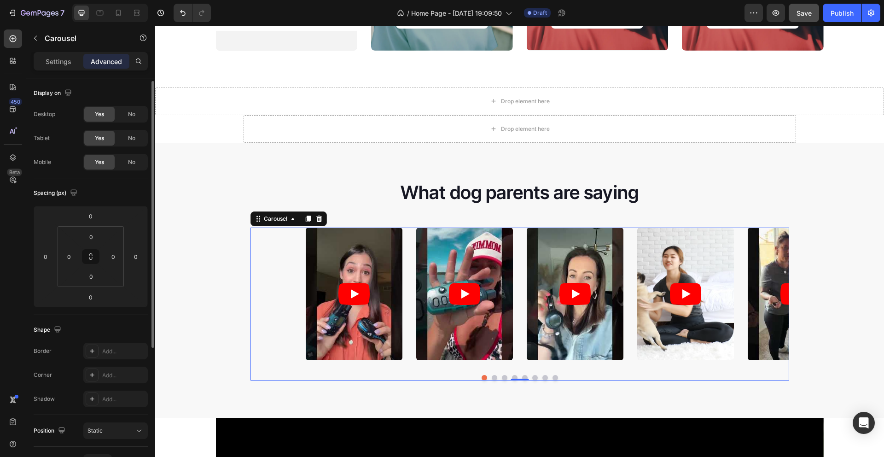
scroll to position [209, 0]
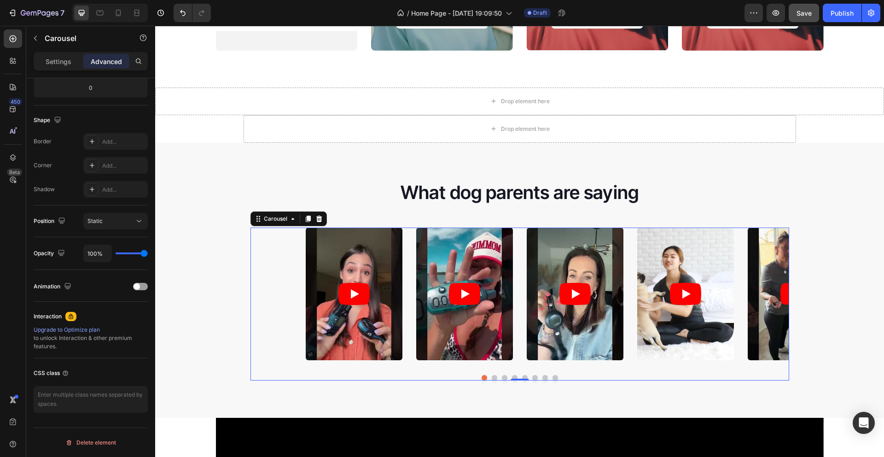
click at [253, 246] on div "Video Video Video Video Video Video Video Video Video Video Video" at bounding box center [519, 293] width 539 height 133
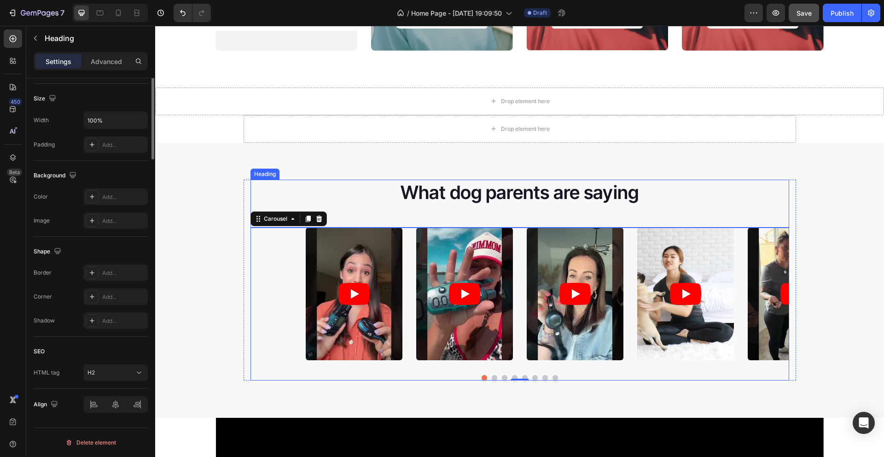
click at [365, 182] on p "What dog parents are saying" at bounding box center [519, 192] width 537 height 24
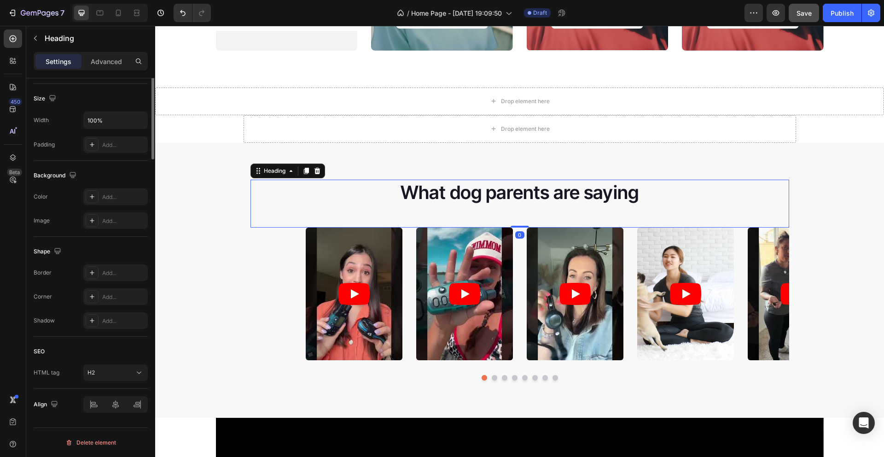
scroll to position [0, 0]
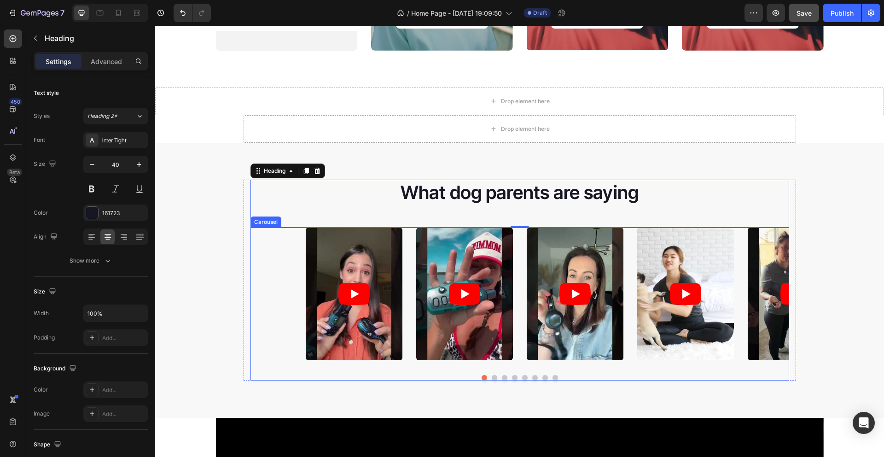
click at [289, 258] on div "Video Video Video Video Video Video Video Video Video Video Video" at bounding box center [519, 293] width 539 height 133
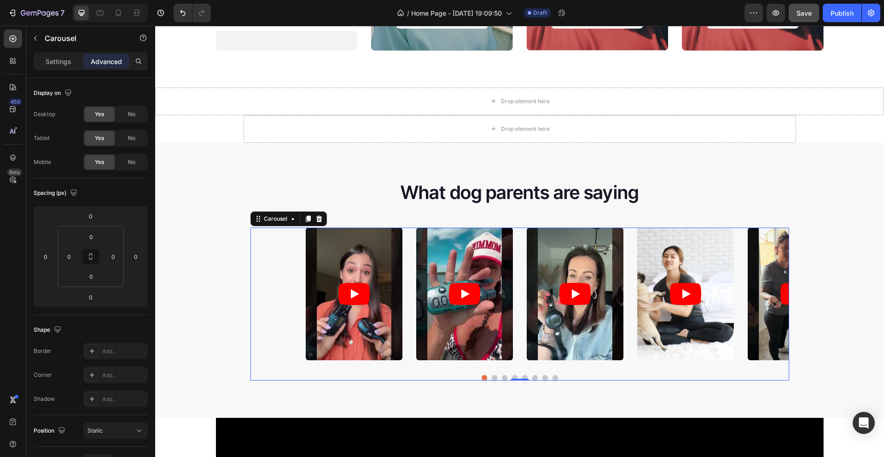
click at [407, 264] on div "Video Video Video Video Video Video Video Video Video Video Video" at bounding box center [519, 293] width 539 height 133
click at [67, 68] on div "Settings" at bounding box center [58, 61] width 46 height 15
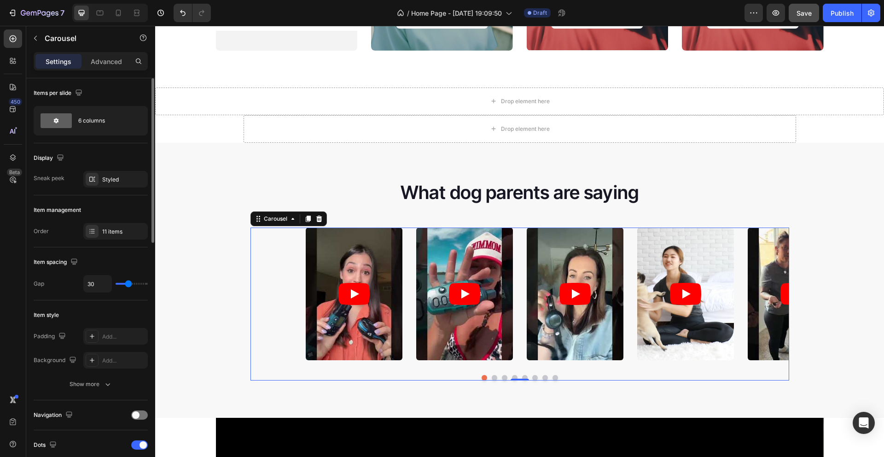
type input "46"
type input "58"
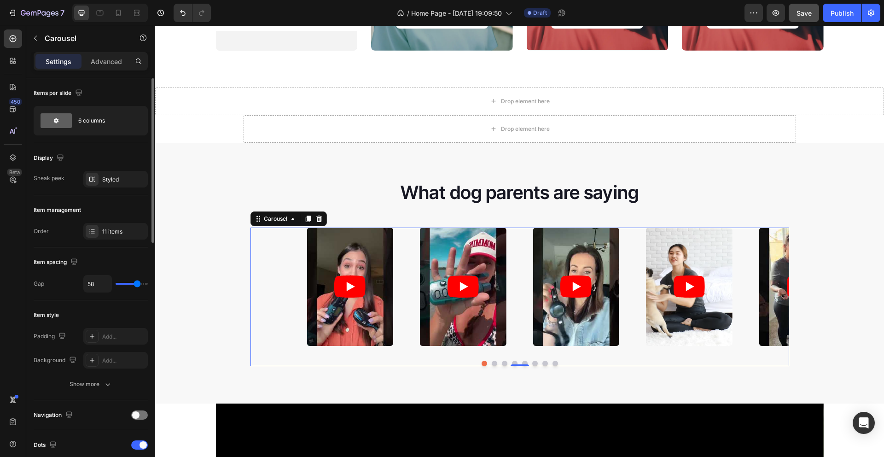
type input "42"
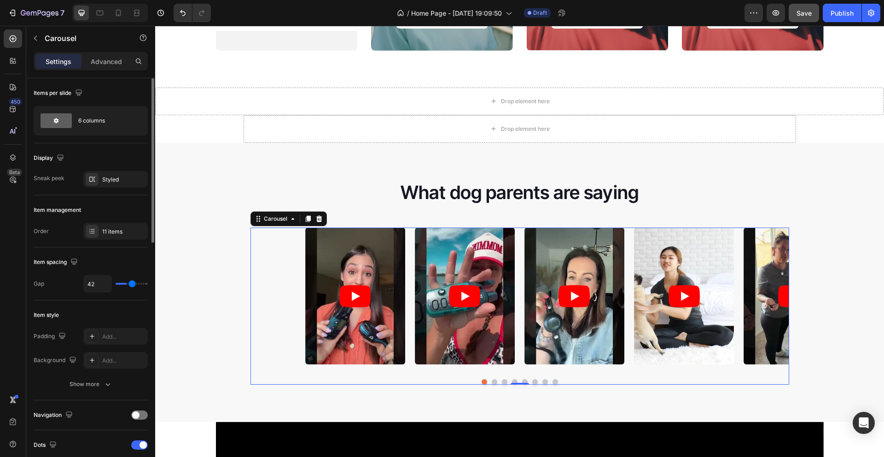
type input "21"
type input "20"
type input "17"
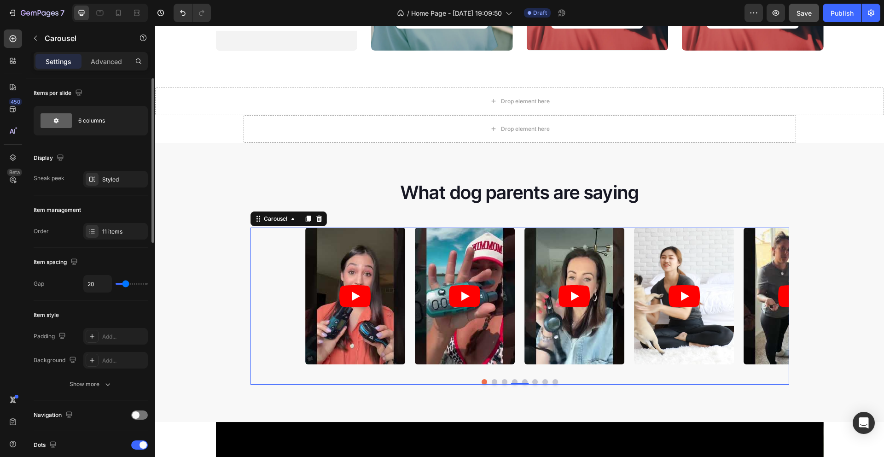
type input "17"
type input "13"
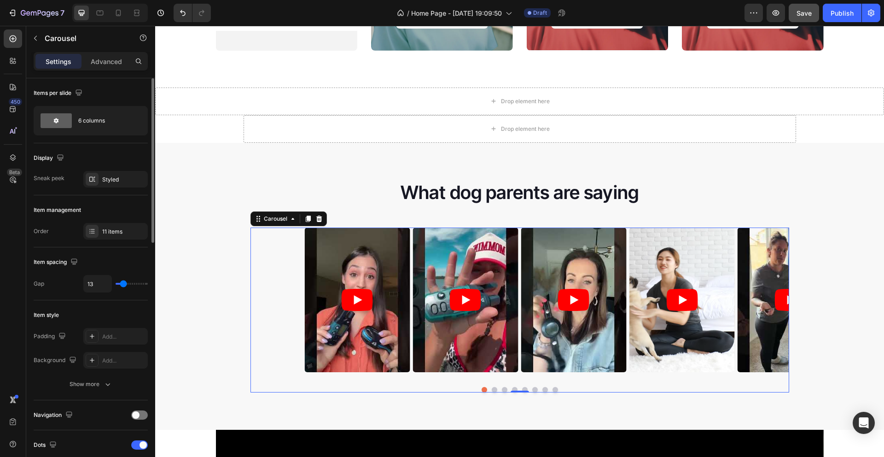
type input "6"
type input "0"
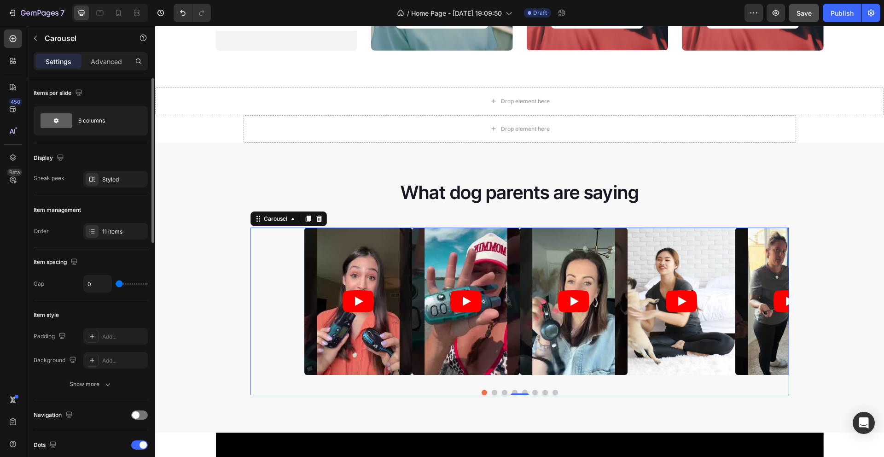
type input "7"
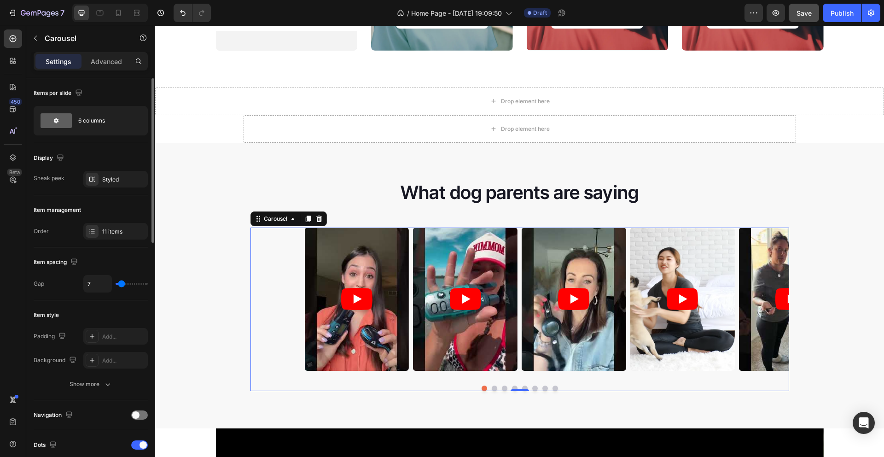
type input "9"
type input "8"
type input "4"
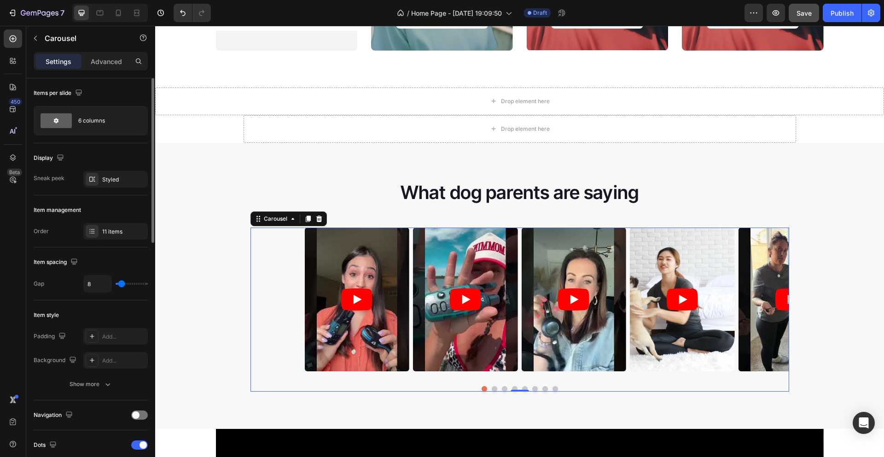
type input "4"
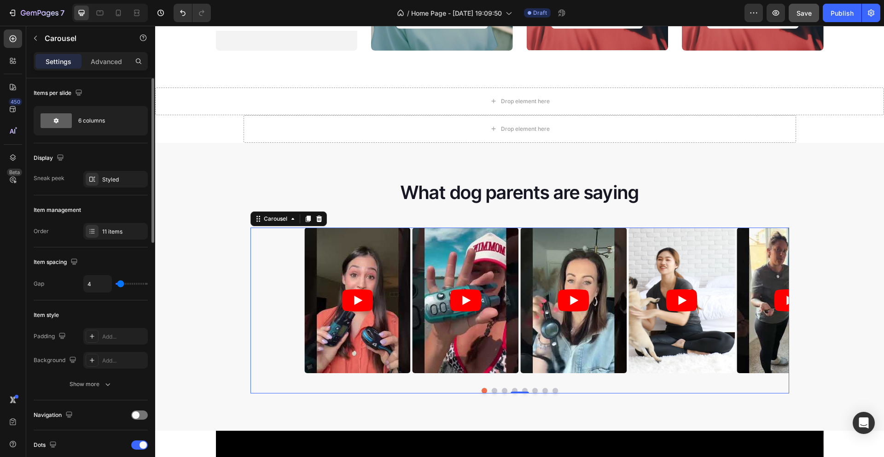
type input "5"
type input "7"
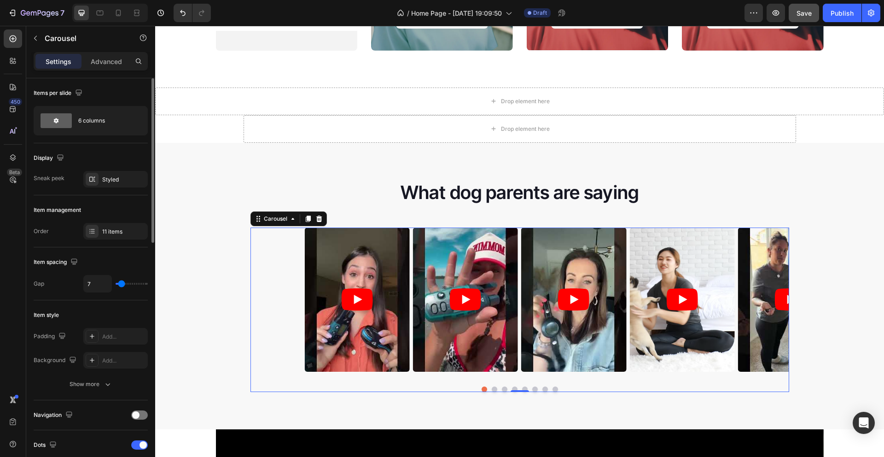
type input "8"
type input "7"
drag, startPoint x: 128, startPoint y: 282, endPoint x: 121, endPoint y: 284, distance: 6.8
type input "7"
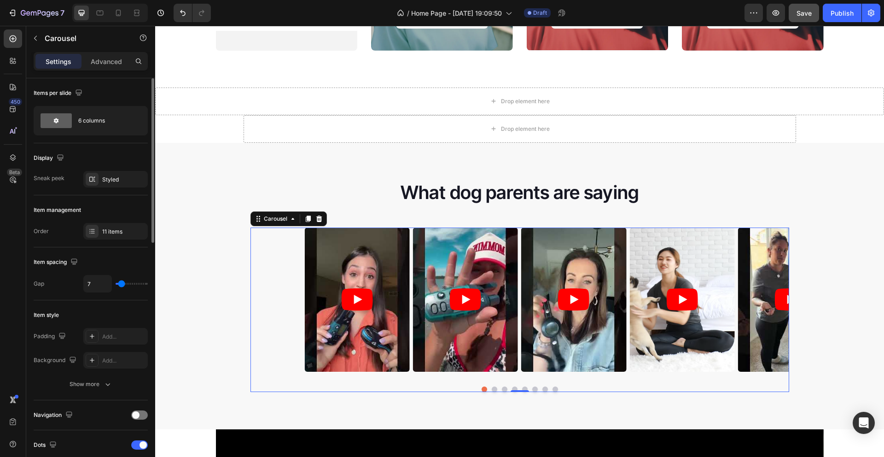
click at [121, 284] on input "range" at bounding box center [132, 284] width 32 height 2
